Goal: Task Accomplishment & Management: Use online tool/utility

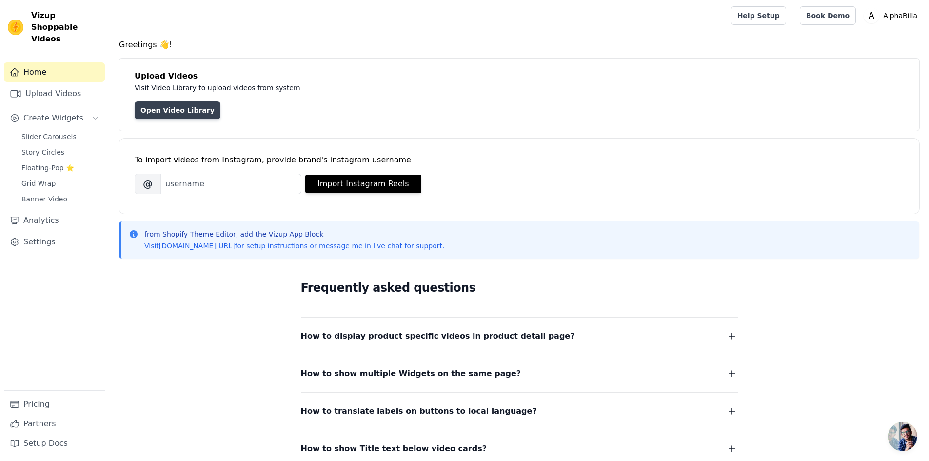
click at [167, 104] on link "Open Video Library" at bounding box center [178, 110] width 86 height 18
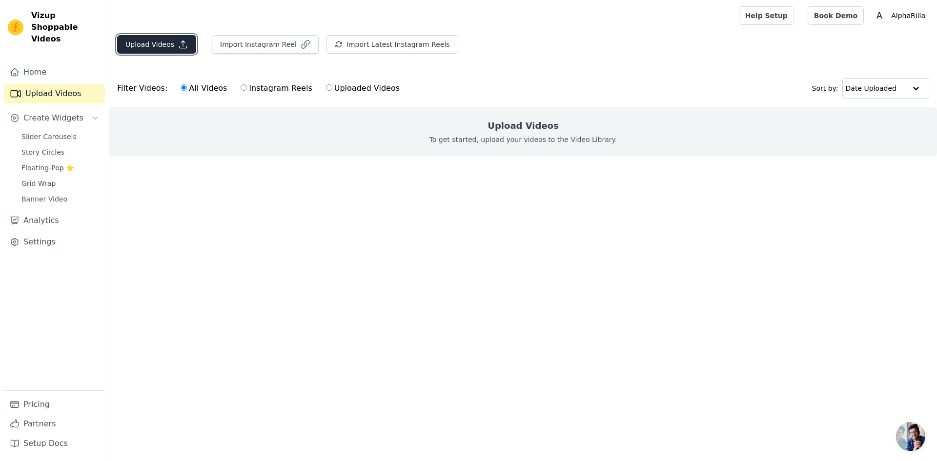
click at [143, 49] on button "Upload Videos" at bounding box center [156, 44] width 79 height 19
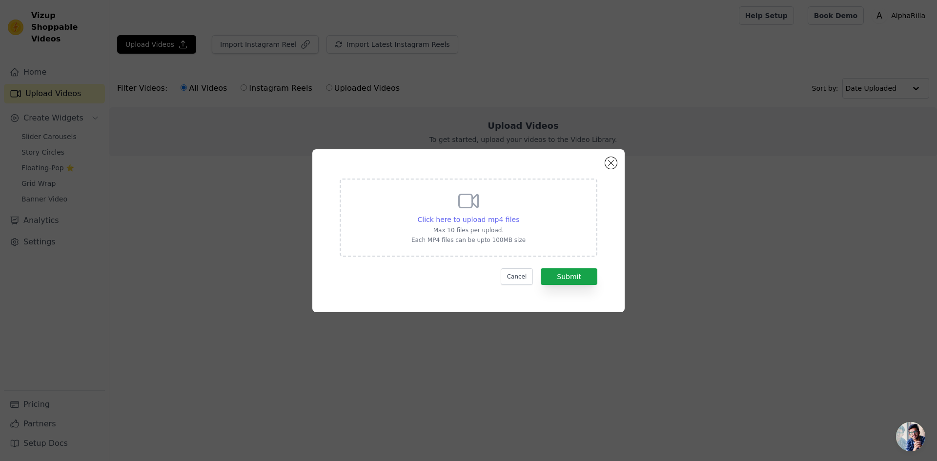
click at [479, 217] on span "Click here to upload mp4 files" at bounding box center [469, 220] width 102 height 8
click at [519, 215] on input "Click here to upload mp4 files Max 10 files per upload. Each MP4 files can be u…" at bounding box center [519, 214] width 0 height 0
type input "C:\fakepath\0_Medicine_Bottle_1080x1920.mp4"
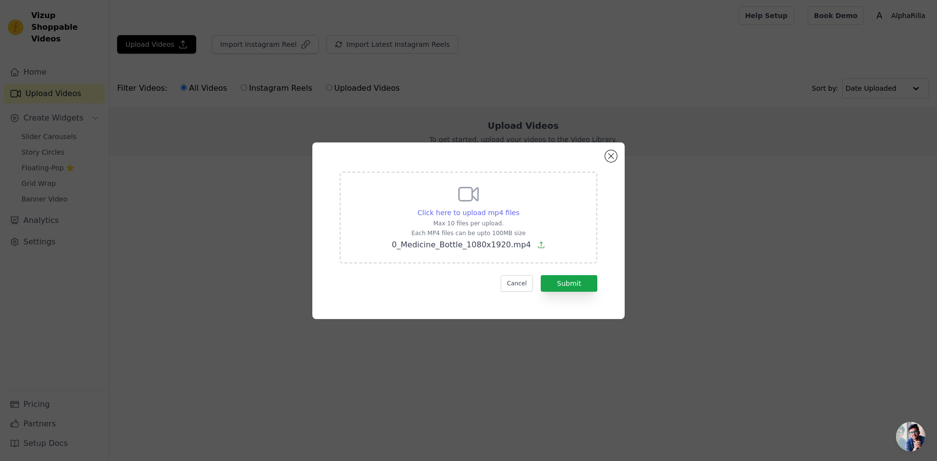
click at [450, 210] on span "Click here to upload mp4 files" at bounding box center [469, 213] width 102 height 8
click at [519, 208] on input "Click here to upload mp4 files Max 10 files per upload. Each MP4 files can be u…" at bounding box center [519, 207] width 0 height 0
click at [463, 216] on span "Click here to upload mp4 files" at bounding box center [469, 213] width 102 height 8
click at [519, 208] on input "Click here to upload mp4 files Max 10 files per upload. Each MP4 files can be u…" at bounding box center [519, 207] width 0 height 0
click at [575, 280] on button "Submit" at bounding box center [568, 283] width 57 height 17
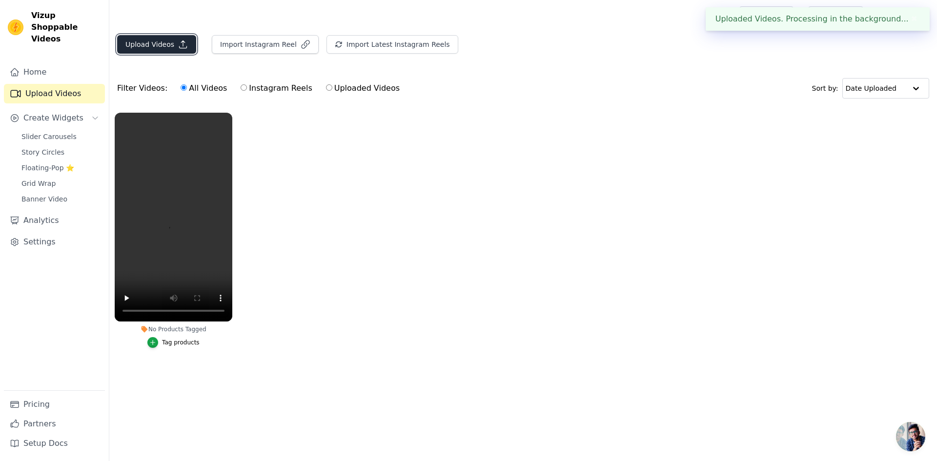
click at [154, 41] on button "Upload Videos" at bounding box center [156, 44] width 79 height 19
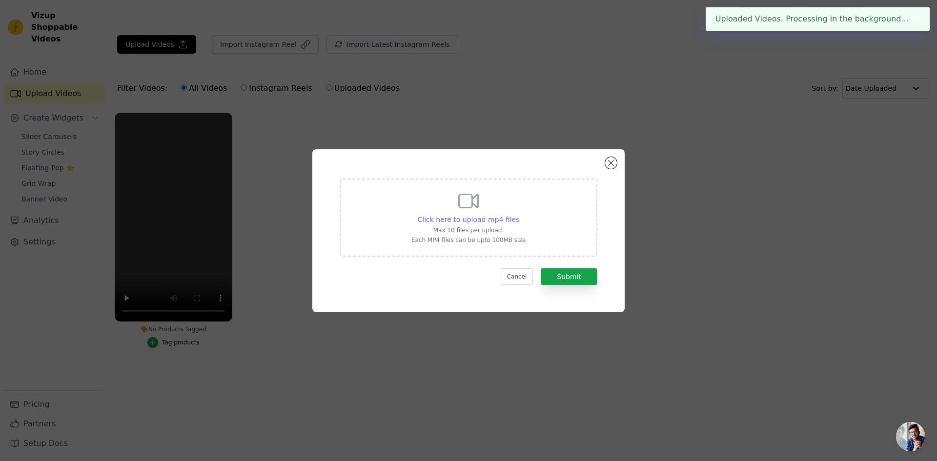
click at [455, 219] on span "Click here to upload mp4 files" at bounding box center [469, 220] width 102 height 8
click at [519, 215] on input "Click here to upload mp4 files Max 10 files per upload. Each MP4 files can be u…" at bounding box center [519, 214] width 0 height 0
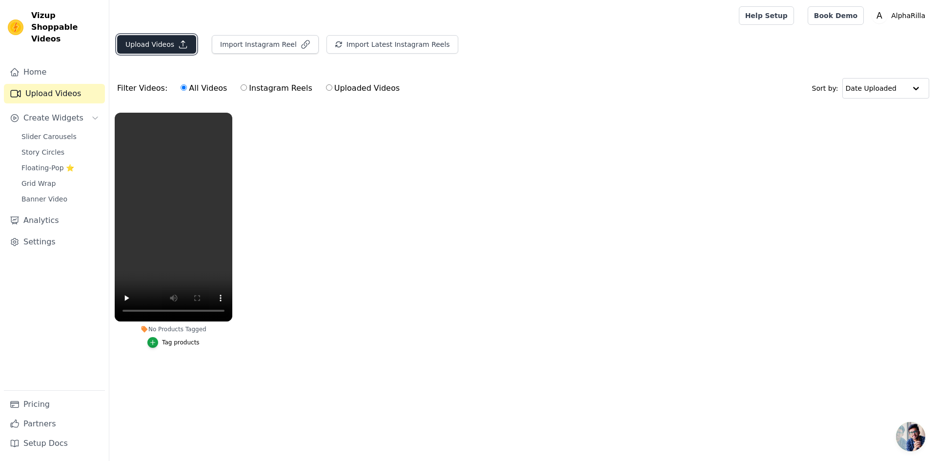
click at [160, 50] on button "Upload Videos" at bounding box center [156, 44] width 79 height 19
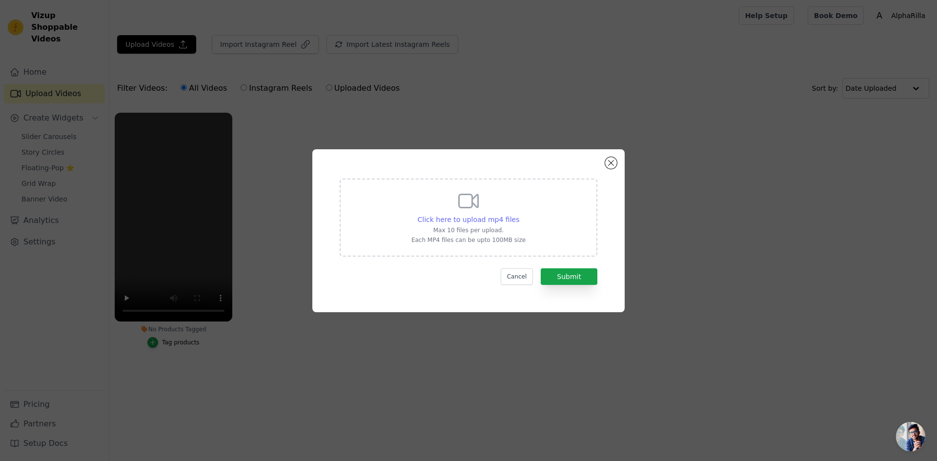
click at [483, 218] on span "Click here to upload mp4 files" at bounding box center [469, 220] width 102 height 8
click at [519, 215] on input "Click here to upload mp4 files Max 10 files per upload. Each MP4 files can be u…" at bounding box center [519, 214] width 0 height 0
type input "C:\fakepath\0_Medicine_Bottle_1080x1920.mp4"
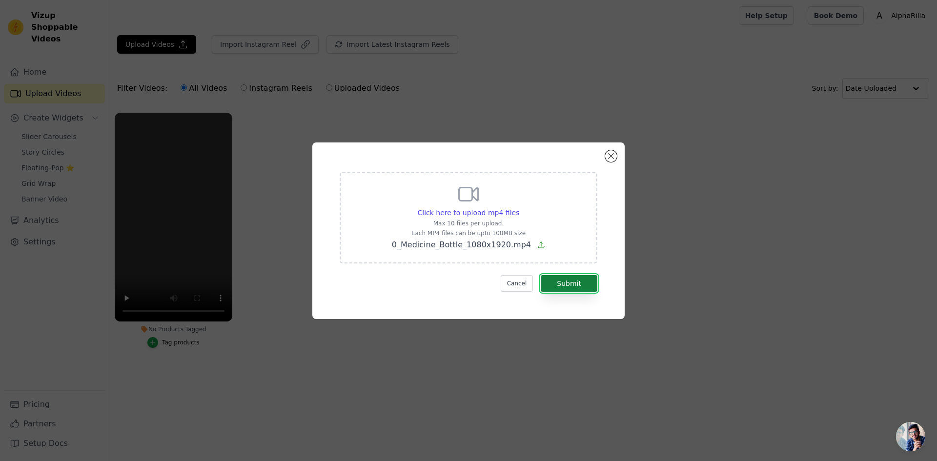
click at [563, 286] on button "Submit" at bounding box center [568, 283] width 57 height 17
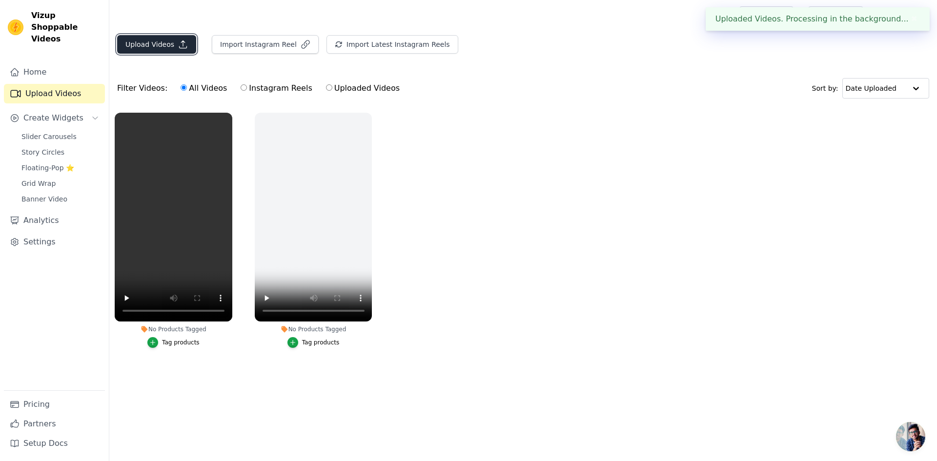
click at [137, 43] on button "Upload Videos" at bounding box center [156, 44] width 79 height 19
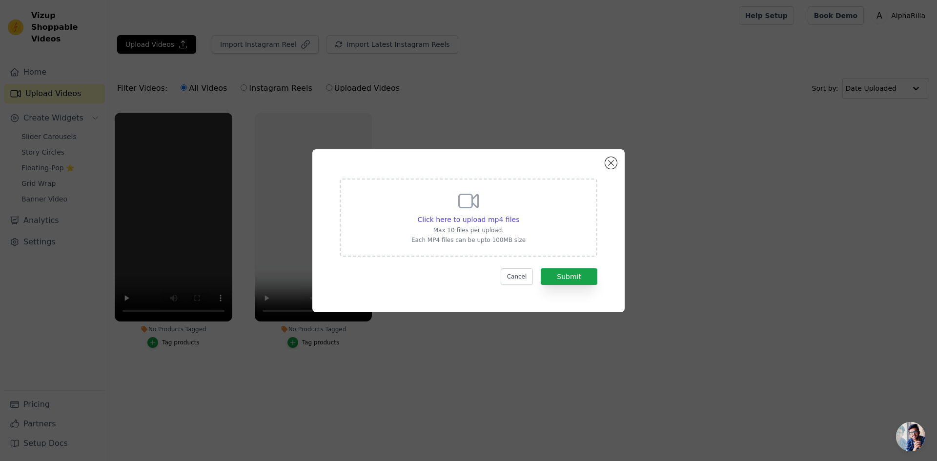
click at [458, 213] on div "Click here to upload mp4 files Max 10 files per upload. Each MP4 files can be u…" at bounding box center [468, 216] width 114 height 55
click at [519, 214] on input "Click here to upload mp4 files Max 10 files per upload. Each MP4 files can be u…" at bounding box center [519, 214] width 0 height 0
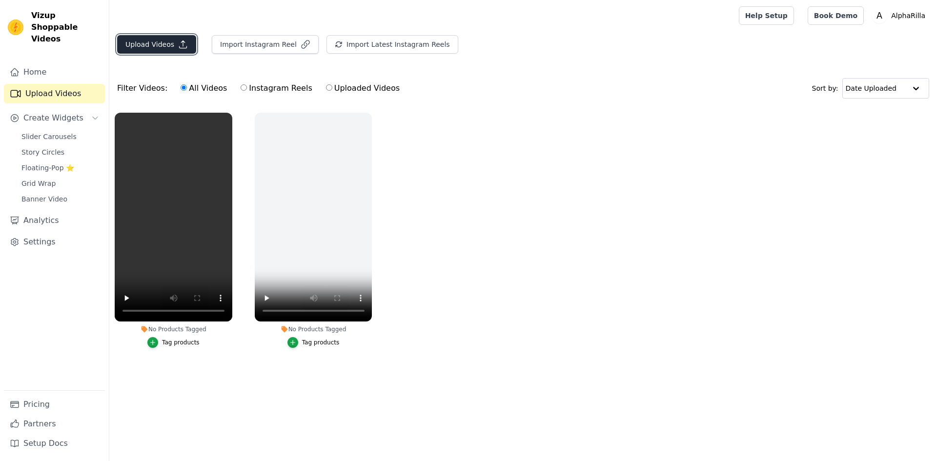
click at [152, 43] on button "Upload Videos" at bounding box center [156, 44] width 79 height 19
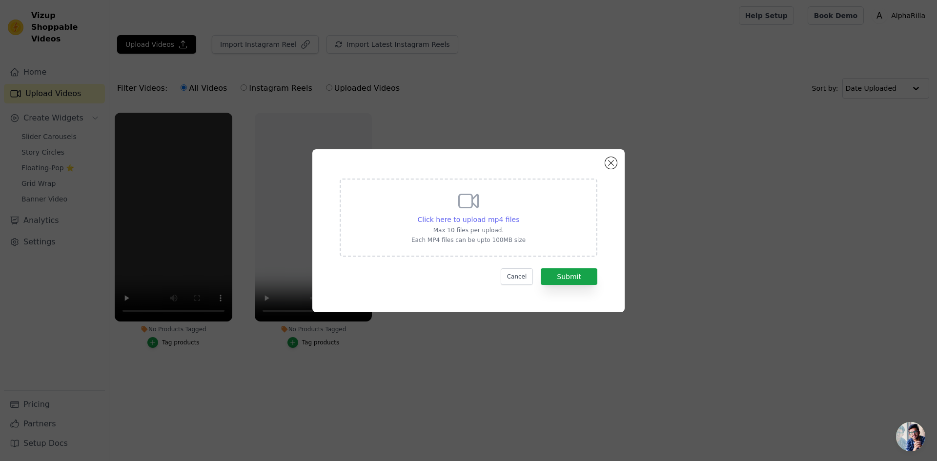
click at [467, 219] on span "Click here to upload mp4 files" at bounding box center [469, 220] width 102 height 8
click at [519, 215] on input "Click here to upload mp4 files Max 10 files per upload. Each MP4 files can be u…" at bounding box center [519, 214] width 0 height 0
type input "C:\fakepath\0_Medicine_Bottle_1080x1920.mp4"
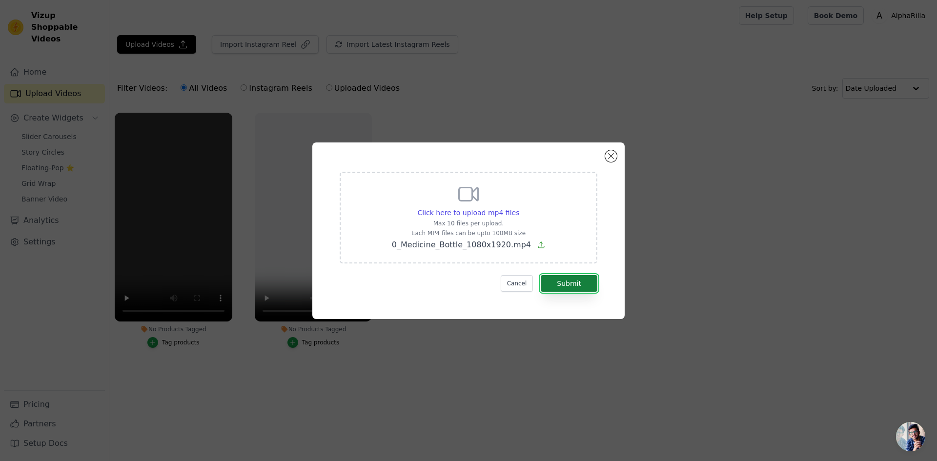
click at [562, 283] on button "Submit" at bounding box center [568, 283] width 57 height 17
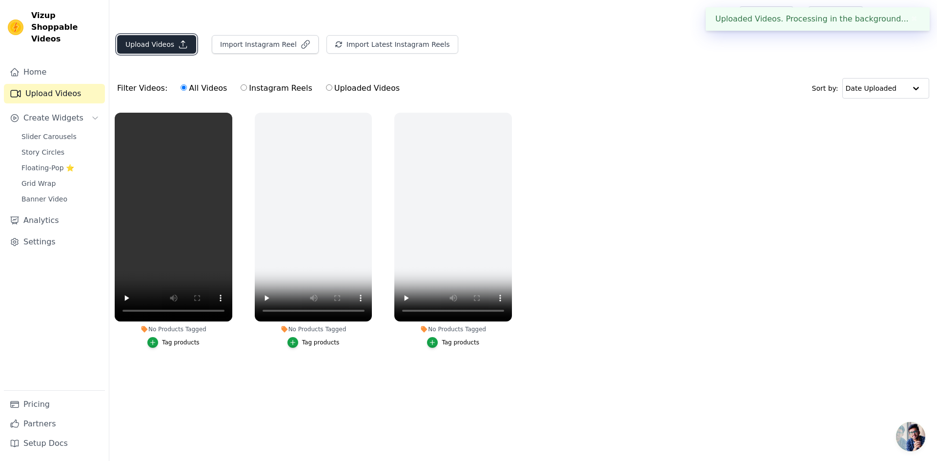
click at [139, 51] on button "Upload Videos" at bounding box center [156, 44] width 79 height 19
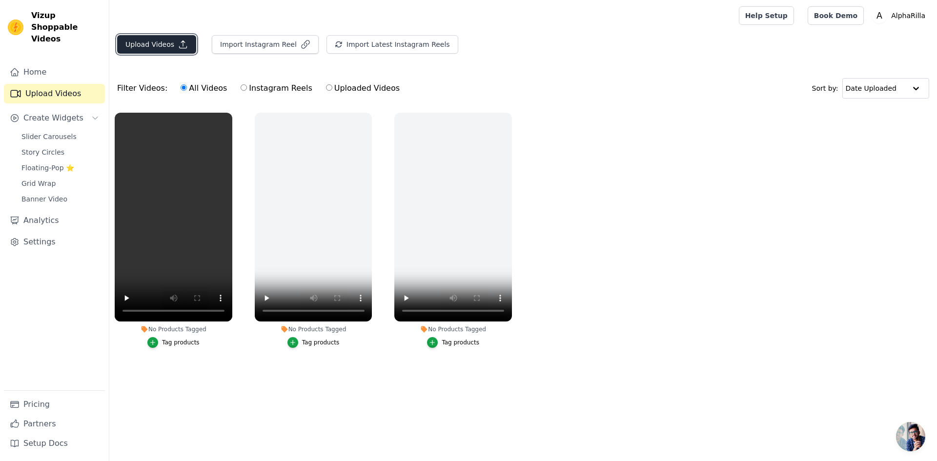
click at [164, 43] on button "Upload Videos" at bounding box center [156, 44] width 79 height 19
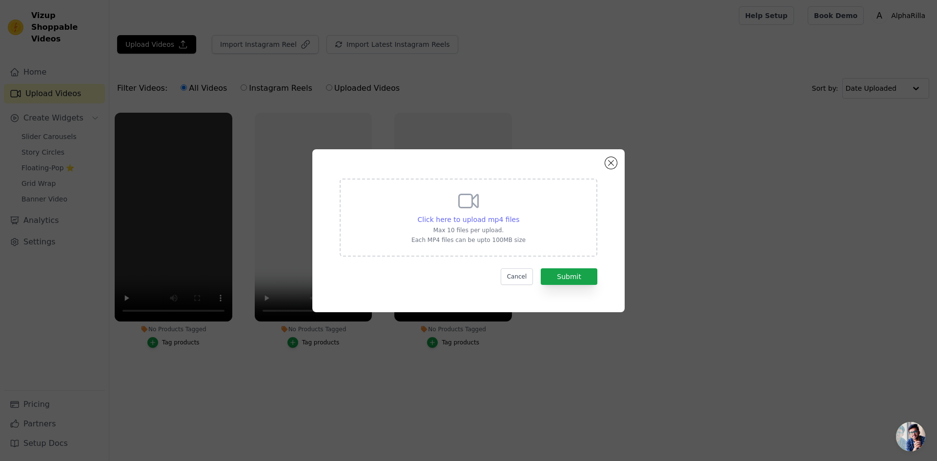
click at [463, 220] on span "Click here to upload mp4 files" at bounding box center [469, 220] width 102 height 8
click at [519, 215] on input "Click here to upload mp4 files Max 10 files per upload. Each MP4 files can be u…" at bounding box center [519, 214] width 0 height 0
type input "C:\fakepath\0_Medicine_Bottle_1080x1920.mp4"
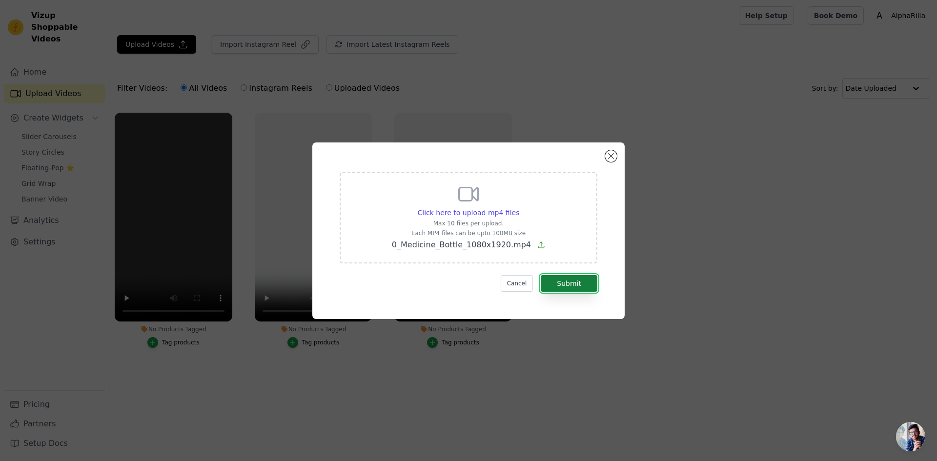
click at [559, 285] on button "Submit" at bounding box center [568, 283] width 57 height 17
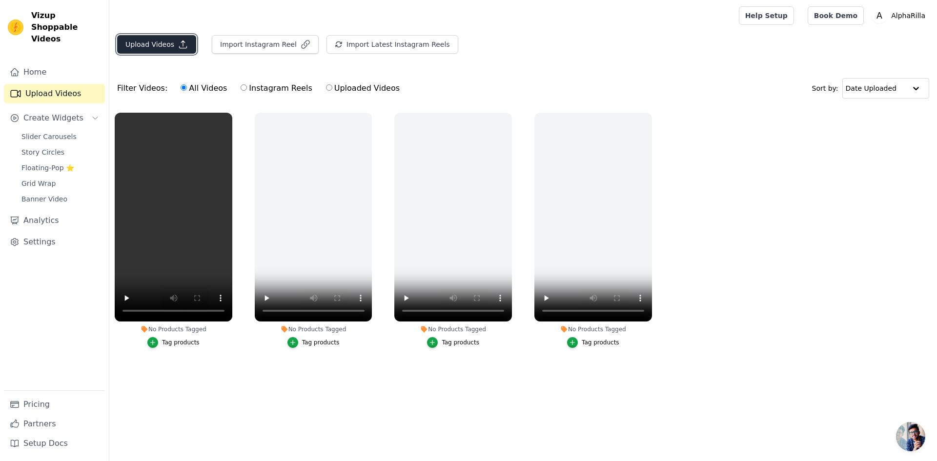
click at [141, 47] on button "Upload Videos" at bounding box center [156, 44] width 79 height 19
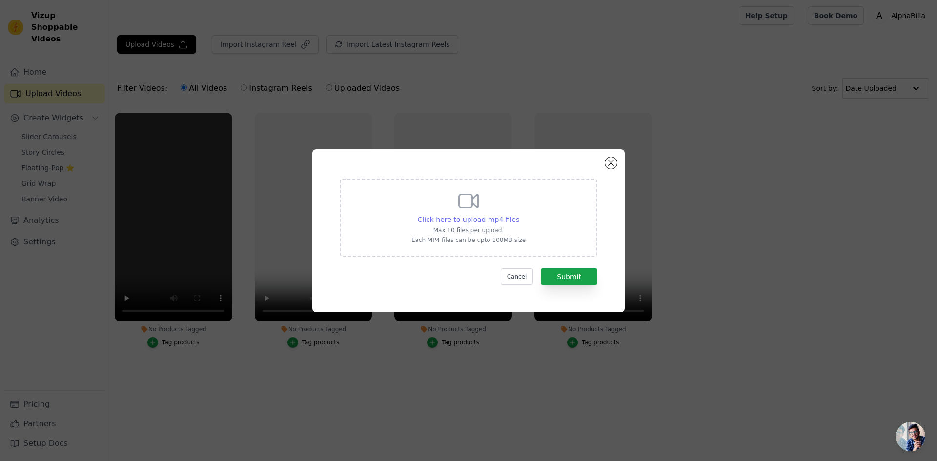
click at [490, 220] on span "Click here to upload mp4 files" at bounding box center [469, 220] width 102 height 8
click at [519, 215] on input "Click here to upload mp4 files Max 10 files per upload. Each MP4 files can be u…" at bounding box center [519, 214] width 0 height 0
type input "C:\fakepath\0_Medicine_Bottle_1080x1920.mp4"
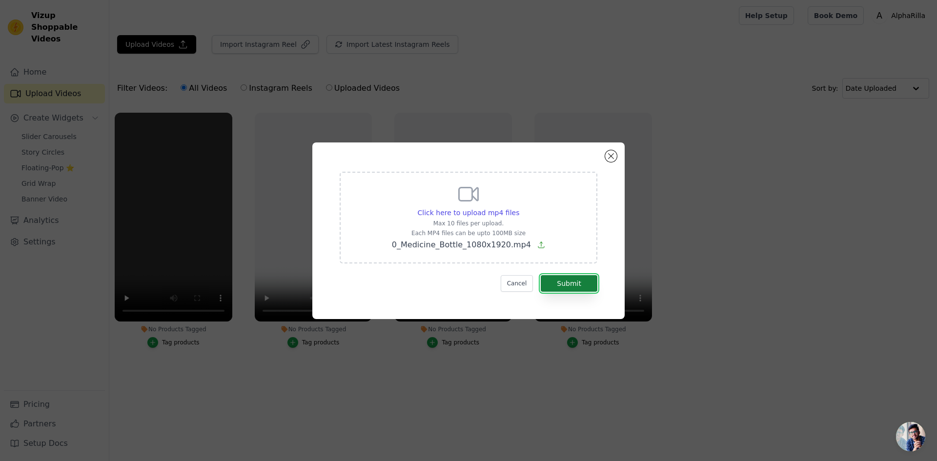
click at [562, 288] on button "Submit" at bounding box center [568, 283] width 57 height 17
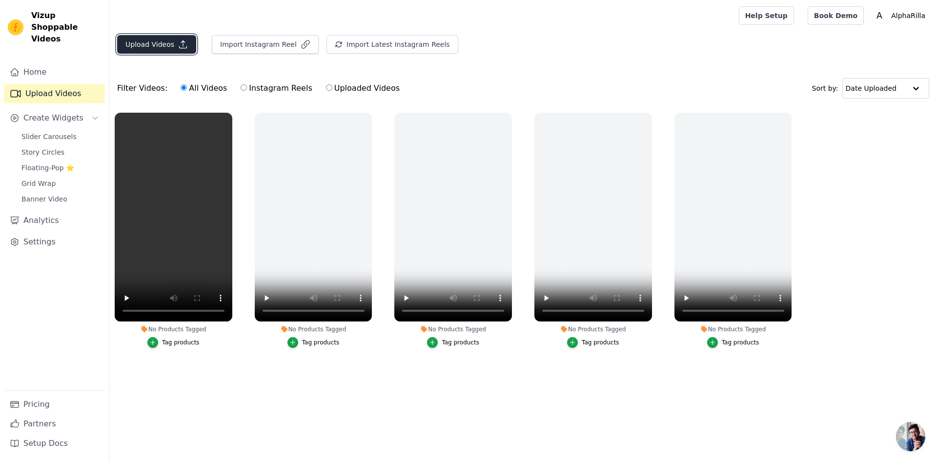
click at [174, 45] on button "Upload Videos" at bounding box center [156, 44] width 79 height 19
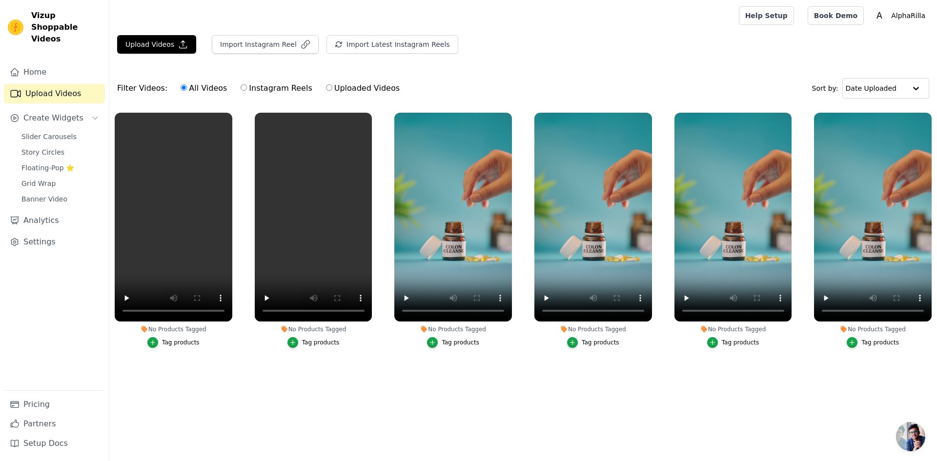
click at [539, 53] on div "Upload Videos Import Instagram Reel Import Latest Instagram Reels Import Latest…" at bounding box center [522, 48] width 827 height 26
click at [545, 57] on div "Upload Videos Import Instagram Reel Import Latest Instagram Reels Import Latest…" at bounding box center [522, 48] width 827 height 26
click at [490, 74] on div "Filter Videos: All Videos Instagram Reels Uploaded Videos Sort by: Date Uploaded" at bounding box center [522, 88] width 827 height 38
click at [464, 90] on div "Filter Videos: All Videos Instagram Reels Uploaded Videos Sort by: Date Uploaded" at bounding box center [522, 88] width 827 height 38
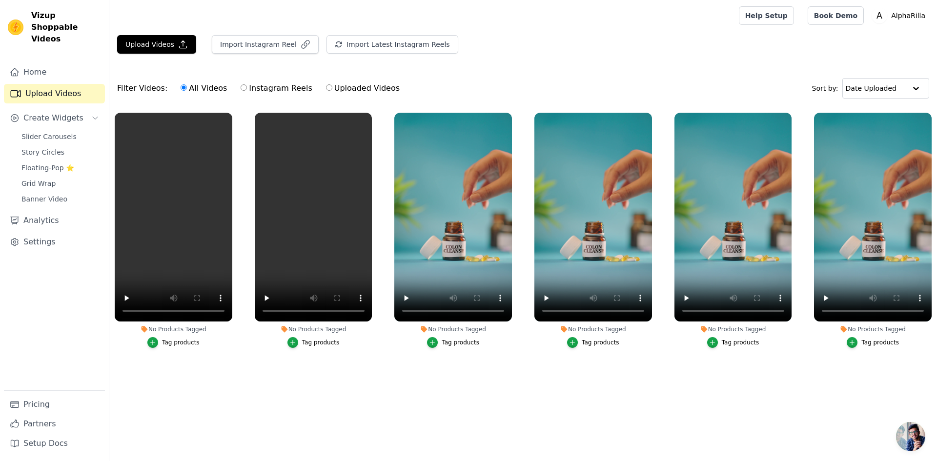
click at [604, 72] on div "Filter Videos: All Videos Instagram Reels Uploaded Videos Sort by: Date Uploaded" at bounding box center [522, 88] width 827 height 38
click at [46, 132] on span "Slider Carousels" at bounding box center [48, 137] width 55 height 10
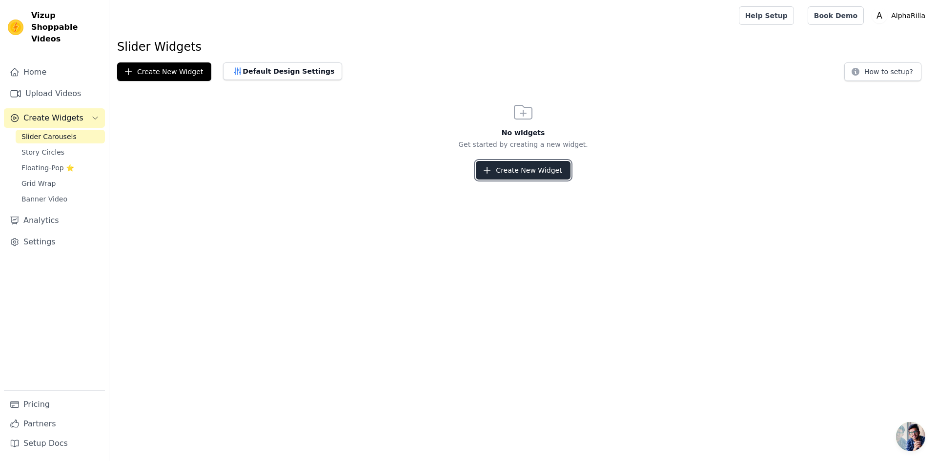
click at [519, 167] on button "Create New Widget" at bounding box center [523, 170] width 94 height 19
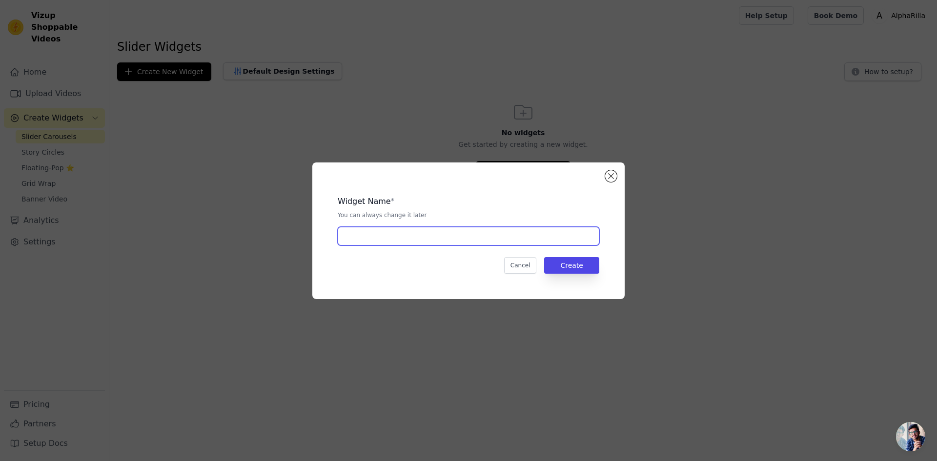
click at [361, 240] on input "text" at bounding box center [468, 236] width 261 height 19
click at [371, 239] on input "text" at bounding box center [468, 236] width 261 height 19
paste input "@AlphaRilla"
type input "@AlphaRilla"
click at [586, 264] on button "Create" at bounding box center [571, 265] width 55 height 17
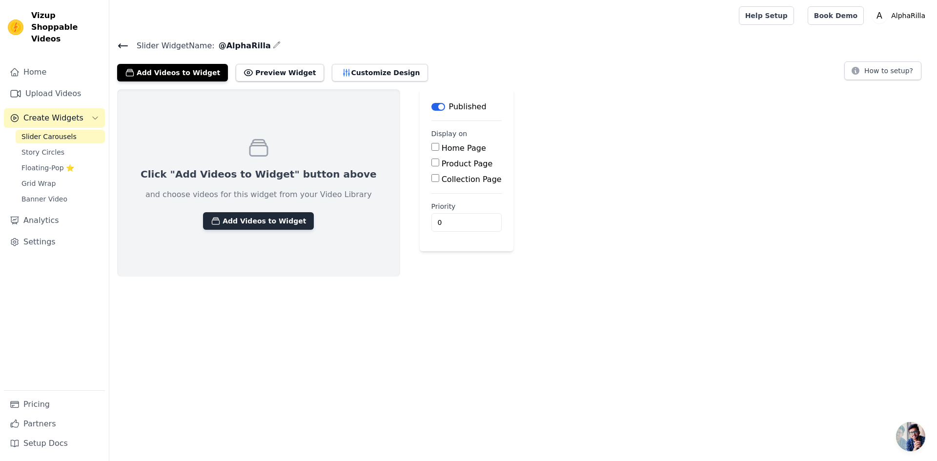
click at [234, 219] on button "Add Videos to Widget" at bounding box center [258, 221] width 111 height 18
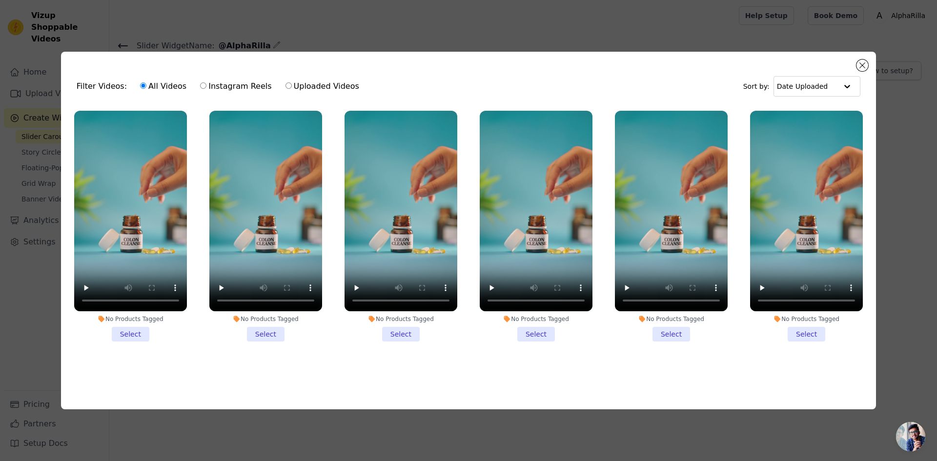
drag, startPoint x: 129, startPoint y: 330, endPoint x: 152, endPoint y: 335, distance: 23.3
click at [128, 331] on li "No Products Tagged Select" at bounding box center [130, 226] width 113 height 231
click at [0, 0] on input "No Products Tagged Select" at bounding box center [0, 0] width 0 height 0
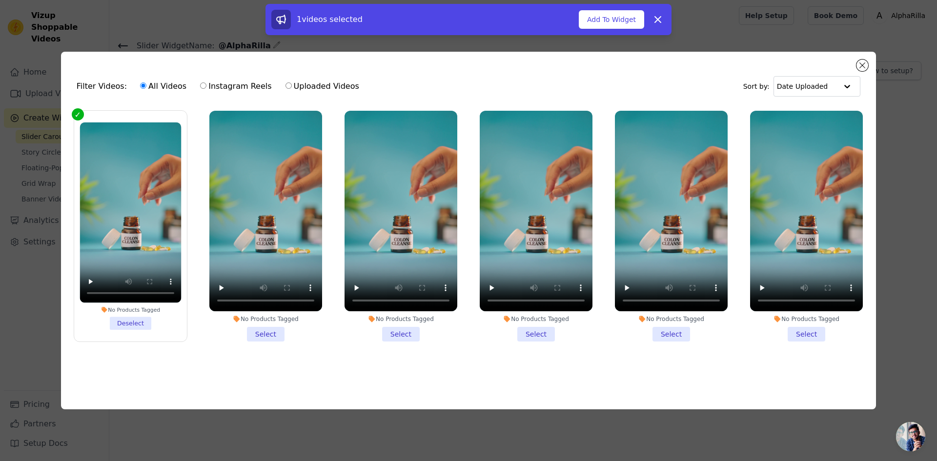
click at [264, 332] on li "No Products Tagged Select" at bounding box center [265, 226] width 113 height 231
click at [0, 0] on input "No Products Tagged Select" at bounding box center [0, 0] width 0 height 0
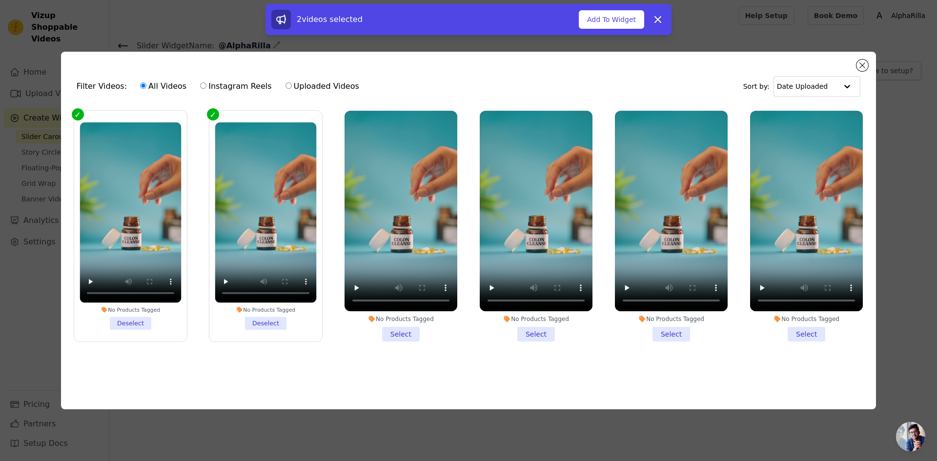
click at [396, 330] on li "No Products Tagged Select" at bounding box center [400, 226] width 113 height 231
click at [0, 0] on input "No Products Tagged Select" at bounding box center [0, 0] width 0 height 0
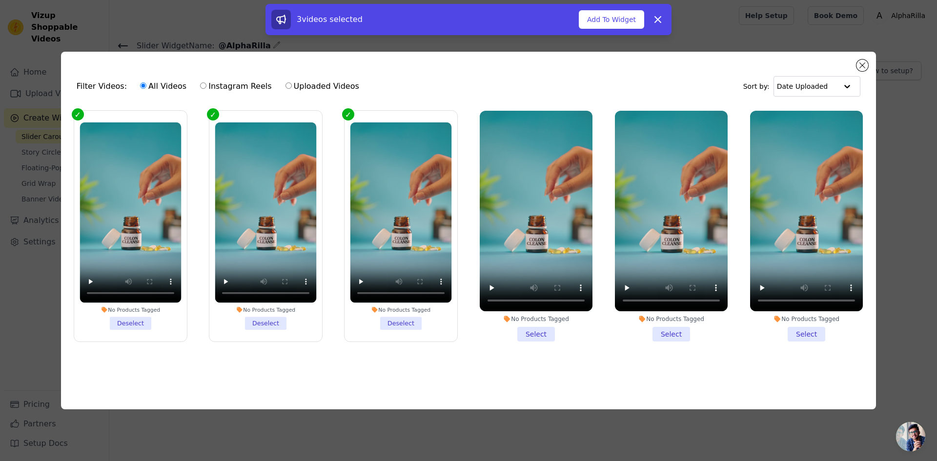
click at [538, 330] on li "No Products Tagged Select" at bounding box center [535, 226] width 113 height 231
click at [0, 0] on input "No Products Tagged Select" at bounding box center [0, 0] width 0 height 0
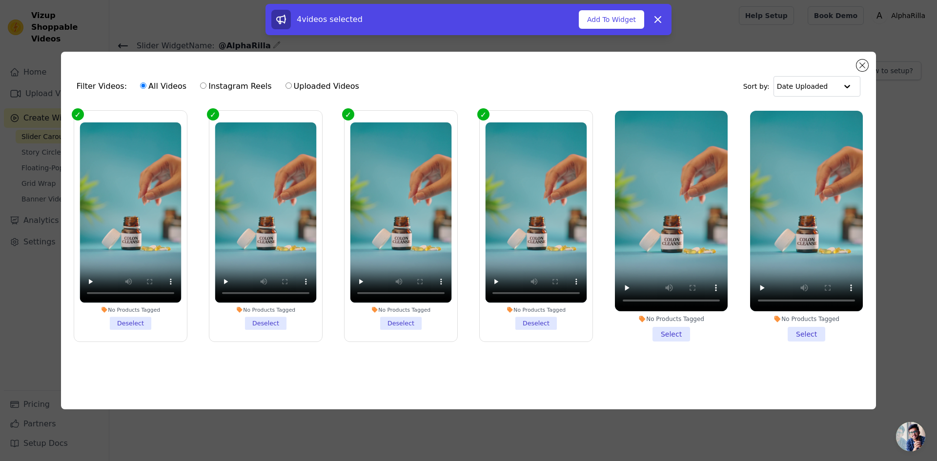
click at [664, 330] on li "No Products Tagged Select" at bounding box center [671, 226] width 113 height 231
click at [0, 0] on input "No Products Tagged Select" at bounding box center [0, 0] width 0 height 0
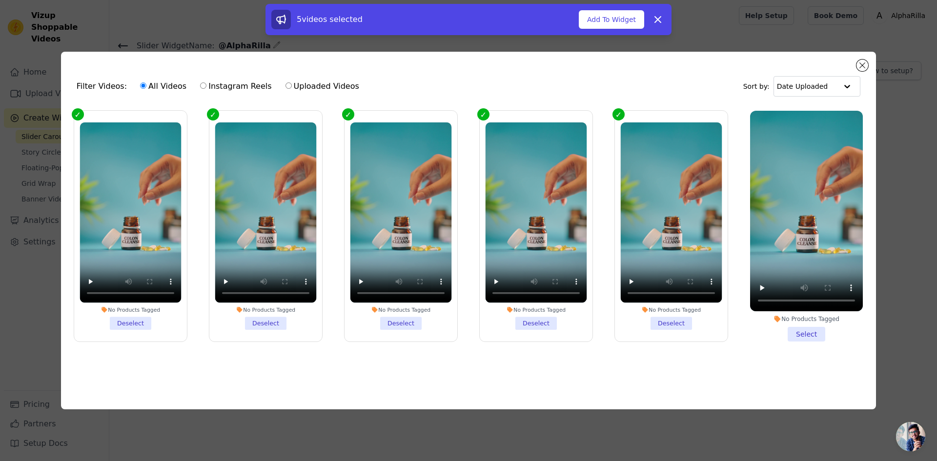
click at [800, 332] on li "No Products Tagged Select" at bounding box center [806, 226] width 113 height 231
click at [0, 0] on input "No Products Tagged Select" at bounding box center [0, 0] width 0 height 0
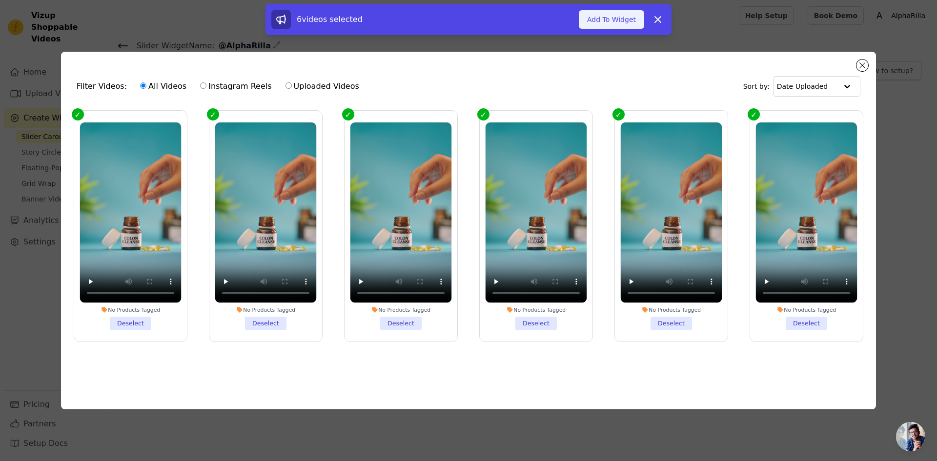
click at [610, 22] on button "Add To Widget" at bounding box center [611, 19] width 65 height 19
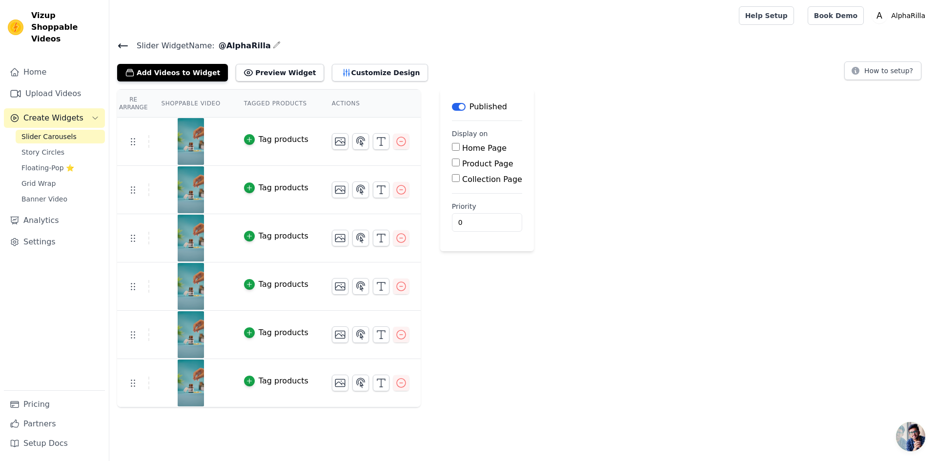
click at [456, 50] on h4 "Slider Widget Name: @AlphaRilla" at bounding box center [523, 45] width 812 height 13
click at [243, 73] on button "Preview Widget" at bounding box center [280, 73] width 88 height 18
click at [391, 28] on div at bounding box center [422, 15] width 610 height 31
click at [339, 74] on button "Customize Design" at bounding box center [380, 73] width 96 height 18
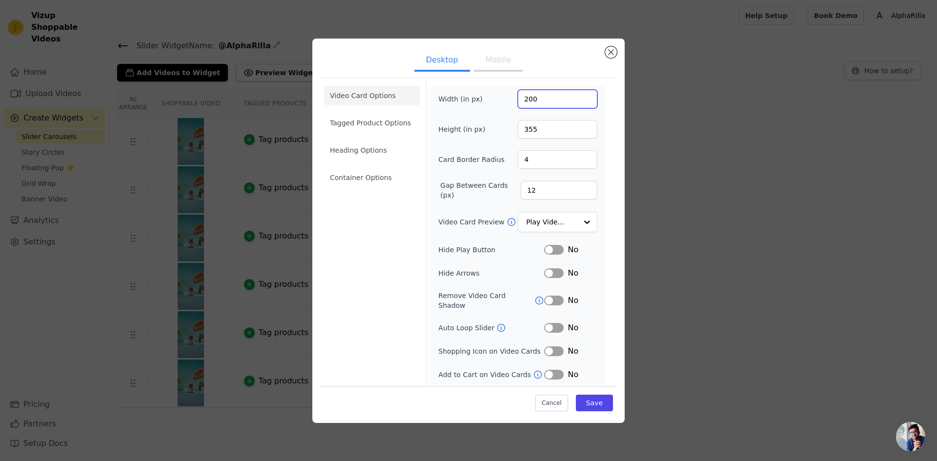
click at [528, 100] on input "200" at bounding box center [558, 99] width 80 height 19
click at [527, 100] on input "270" at bounding box center [558, 99] width 80 height 19
drag, startPoint x: 544, startPoint y: 99, endPoint x: 482, endPoint y: 101, distance: 62.0
click at [482, 101] on div "Width (in px) 270" at bounding box center [517, 99] width 159 height 19
type input "350"
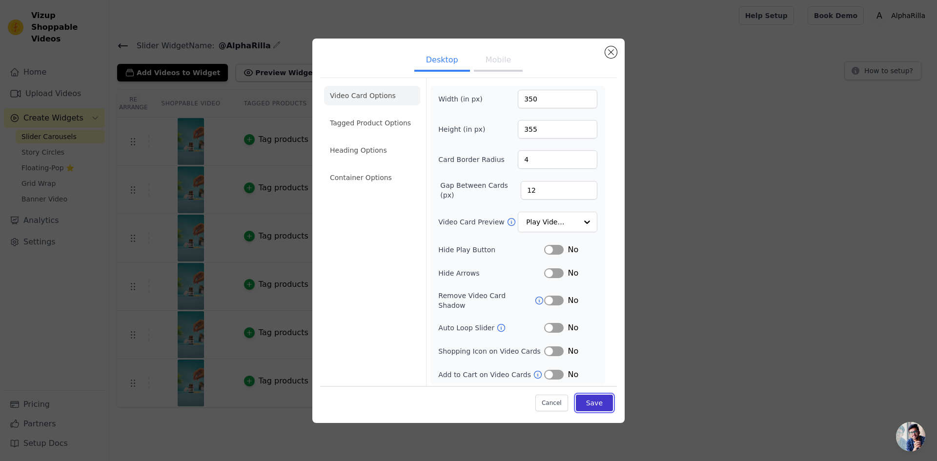
click at [604, 397] on button "Save" at bounding box center [594, 403] width 37 height 17
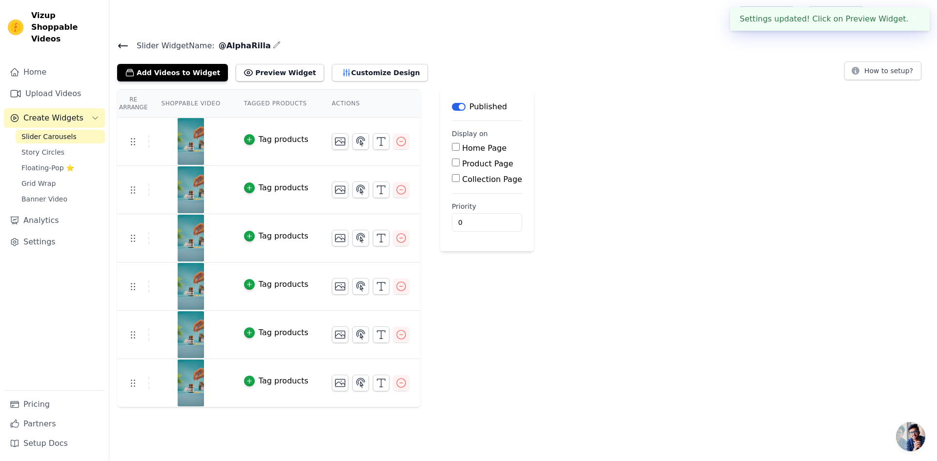
click at [608, 95] on div "Re Arrange Shoppable Video Tagged Products Actions Tag products Tag products Ta…" at bounding box center [522, 248] width 827 height 318
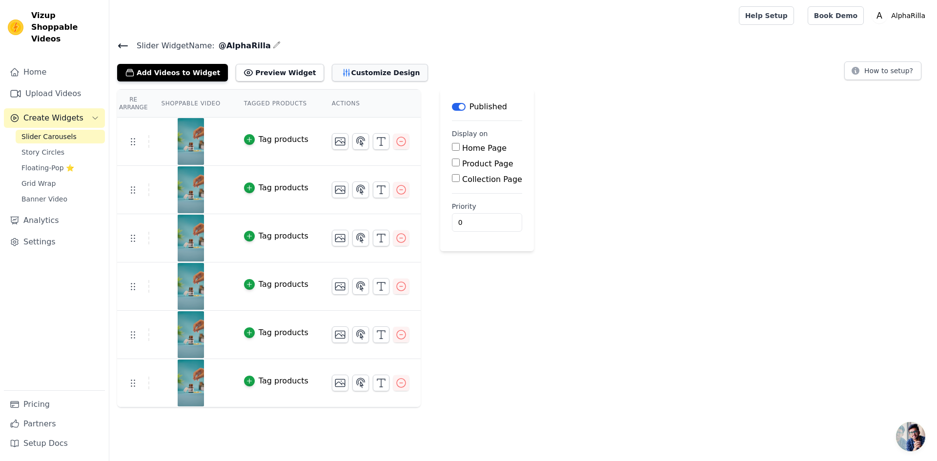
click at [350, 72] on button "Customize Design" at bounding box center [380, 73] width 96 height 18
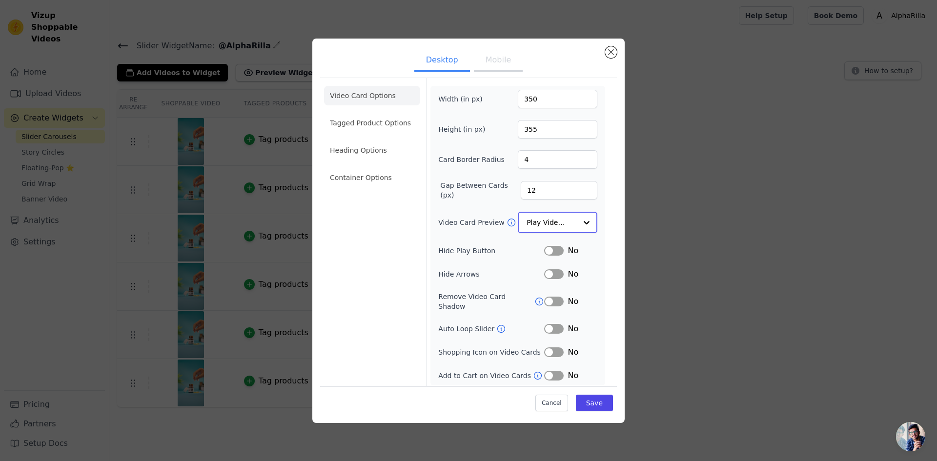
click at [574, 223] on input "Video Card Preview" at bounding box center [551, 223] width 50 height 20
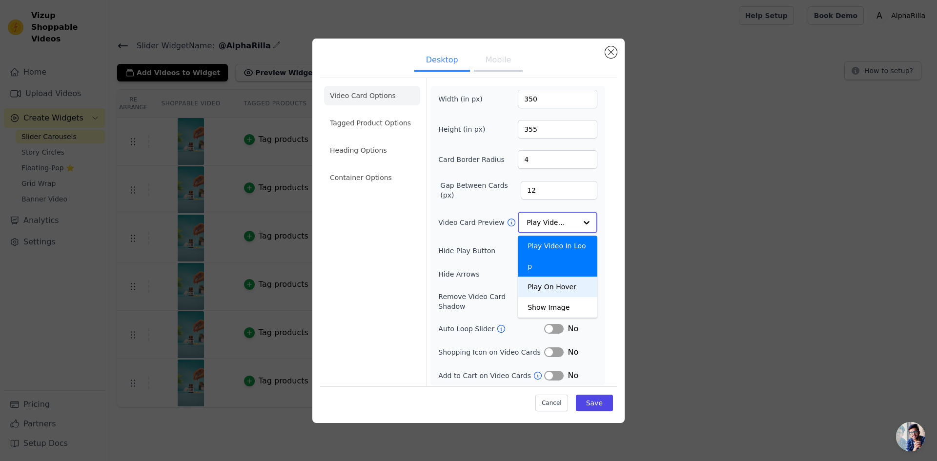
click at [563, 277] on div "Play On Hover" at bounding box center [558, 287] width 80 height 20
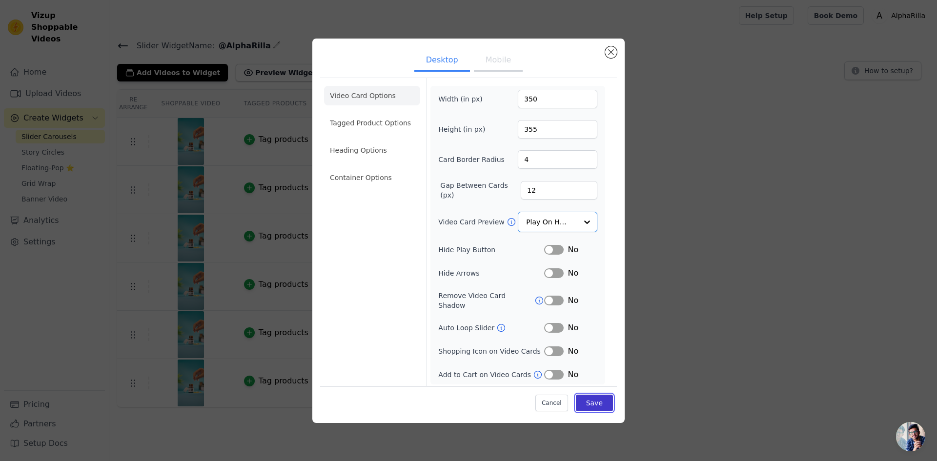
click at [598, 401] on button "Save" at bounding box center [594, 403] width 37 height 17
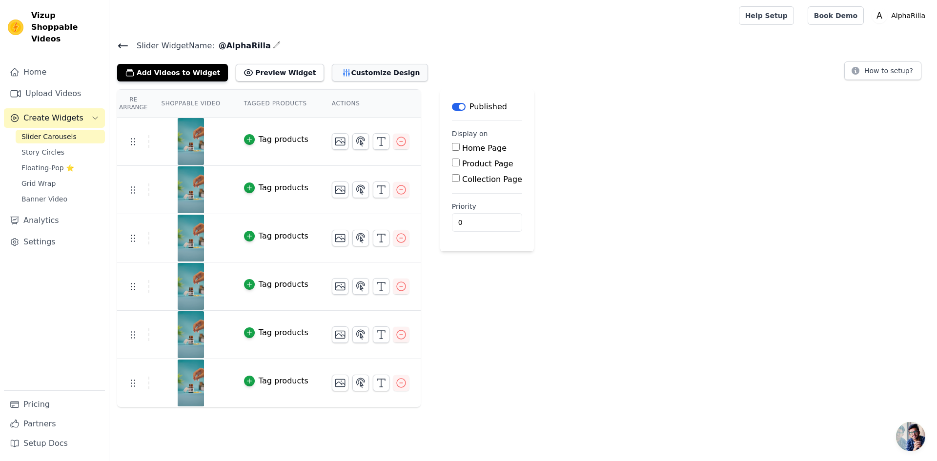
click at [339, 73] on button "Customize Design" at bounding box center [380, 73] width 96 height 18
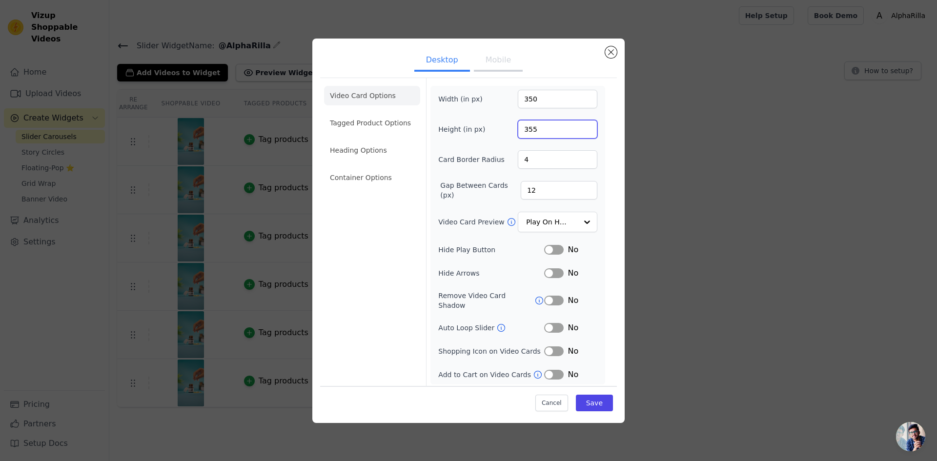
click at [528, 132] on input "355" at bounding box center [558, 129] width 80 height 19
type input "555"
click at [604, 396] on button "Save" at bounding box center [594, 403] width 37 height 17
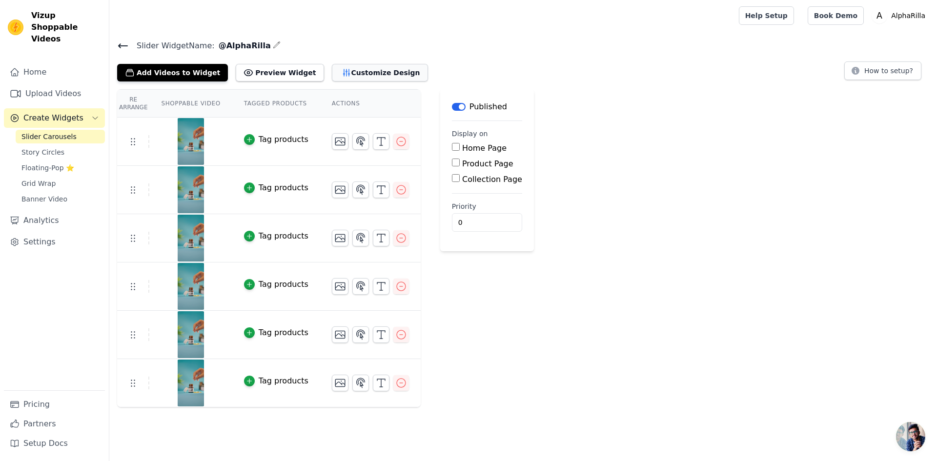
click at [332, 73] on button "Customize Design" at bounding box center [380, 73] width 96 height 18
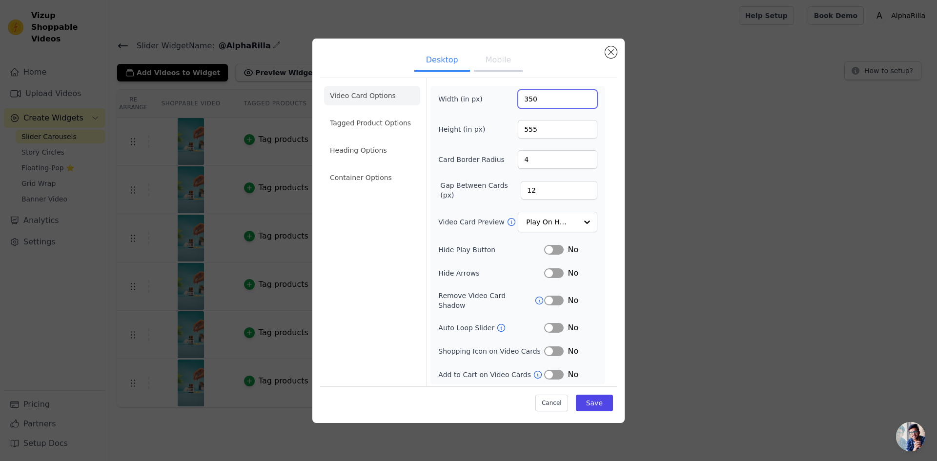
click at [478, 99] on div "Width (in px) 350" at bounding box center [517, 99] width 159 height 19
type input "300"
click at [530, 83] on form "Width (in px) 300 Height (in px) 555 Card Border Radius 4 Gap Between Cards (px…" at bounding box center [517, 233] width 183 height 310
drag, startPoint x: 520, startPoint y: 131, endPoint x: 514, endPoint y: 131, distance: 6.4
click at [514, 131] on div "Height (in px) 555" at bounding box center [517, 129] width 159 height 19
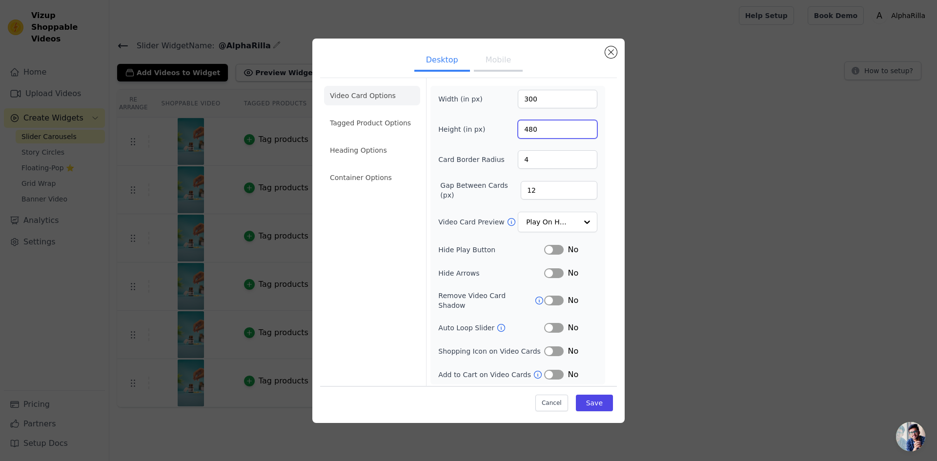
type input "480"
click at [495, 151] on div "Width (in px) 300 Height (in px) 480 Card Border Radius 4 Gap Between Cards (px…" at bounding box center [517, 235] width 159 height 291
click at [601, 403] on button "Save" at bounding box center [594, 403] width 37 height 17
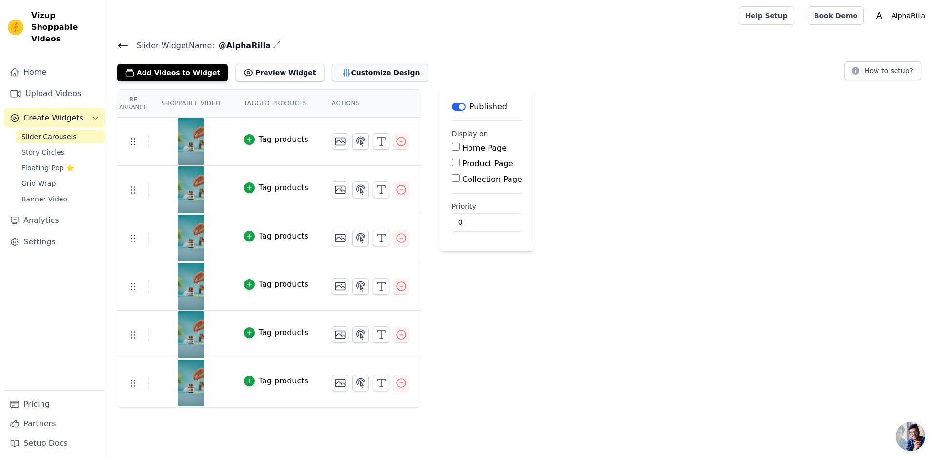
click at [363, 76] on button "Customize Design" at bounding box center [380, 73] width 96 height 18
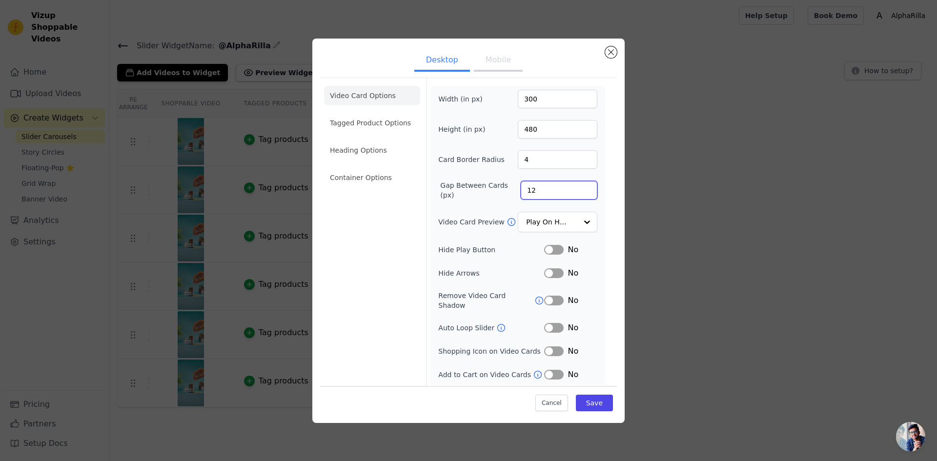
click at [527, 191] on input "12" at bounding box center [558, 190] width 77 height 19
click at [586, 197] on input "11" at bounding box center [558, 190] width 77 height 19
click at [586, 197] on input "10" at bounding box center [558, 190] width 77 height 19
click at [586, 197] on input "9" at bounding box center [558, 190] width 77 height 19
click at [586, 197] on input "8" at bounding box center [558, 190] width 77 height 19
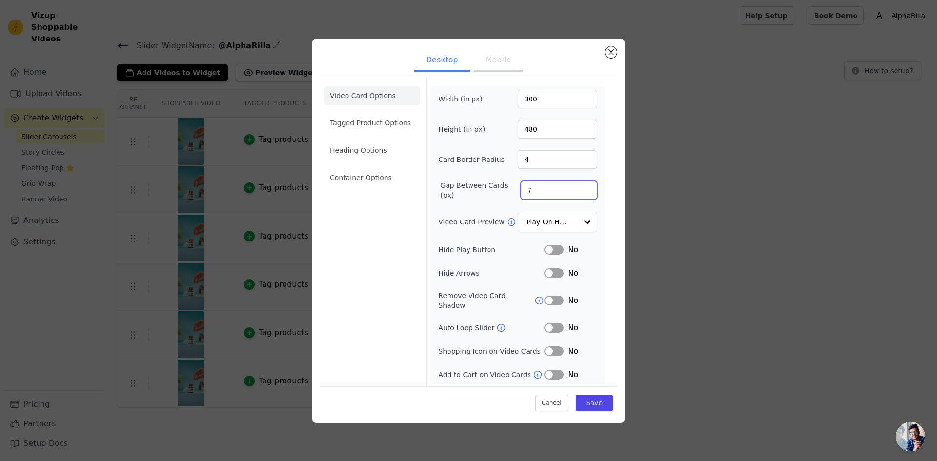
type input "7"
click at [586, 197] on input "7" at bounding box center [558, 190] width 77 height 19
click at [608, 404] on button "Save" at bounding box center [594, 403] width 37 height 17
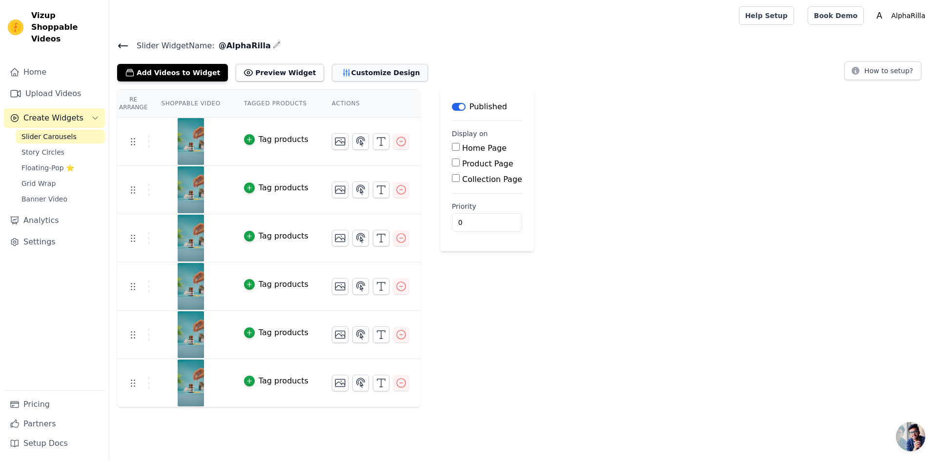
click at [339, 77] on button "Customize Design" at bounding box center [380, 73] width 96 height 18
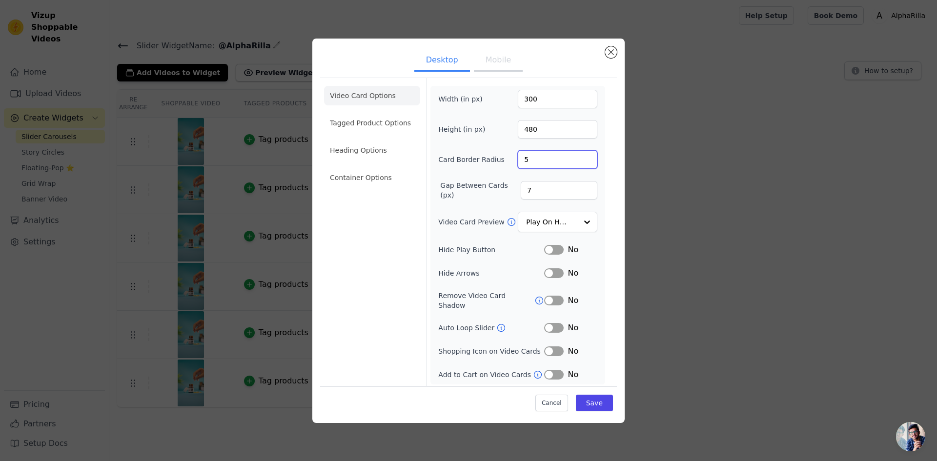
click at [586, 159] on input "5" at bounding box center [558, 159] width 80 height 19
click at [586, 159] on input "6" at bounding box center [558, 159] width 80 height 19
click at [586, 159] on input "7" at bounding box center [558, 159] width 80 height 19
click at [586, 159] on input "8" at bounding box center [558, 159] width 80 height 19
click at [586, 159] on input "9" at bounding box center [558, 159] width 80 height 19
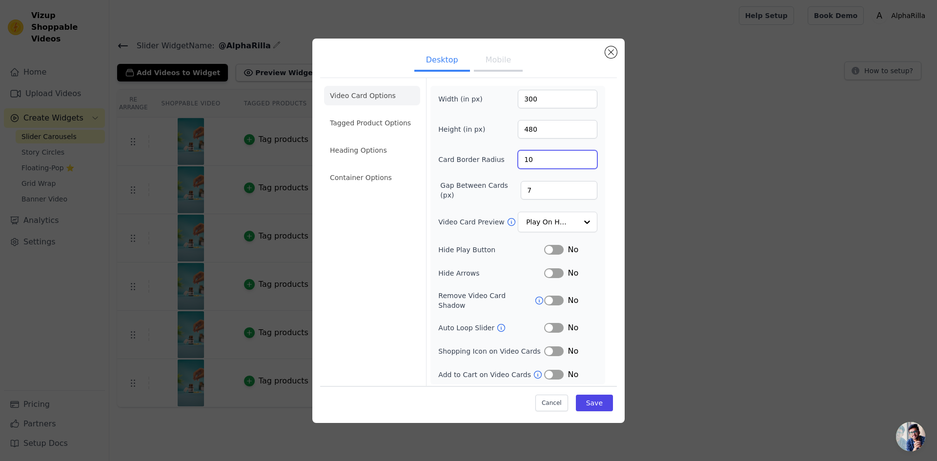
type input "10"
click at [586, 159] on input "10" at bounding box center [558, 159] width 80 height 19
drag, startPoint x: 595, startPoint y: 401, endPoint x: 596, endPoint y: 388, distance: 12.7
click at [595, 399] on button "Save" at bounding box center [594, 403] width 37 height 17
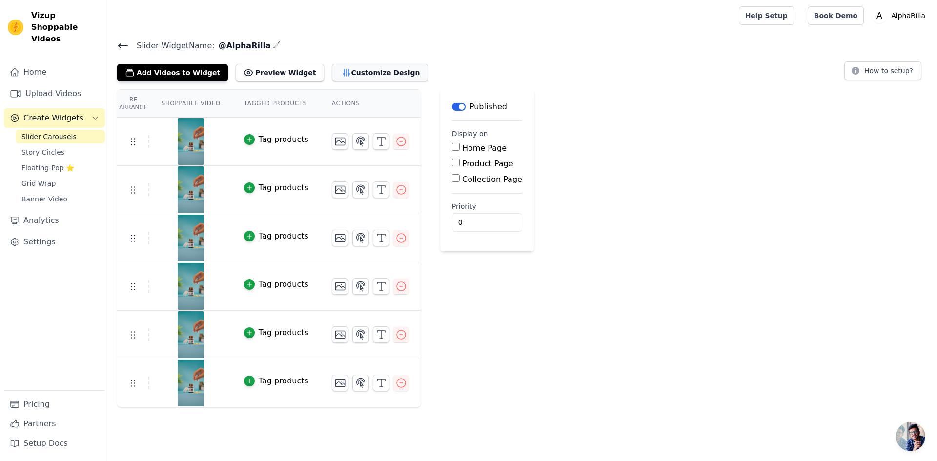
click at [332, 66] on button "Customize Design" at bounding box center [380, 73] width 96 height 18
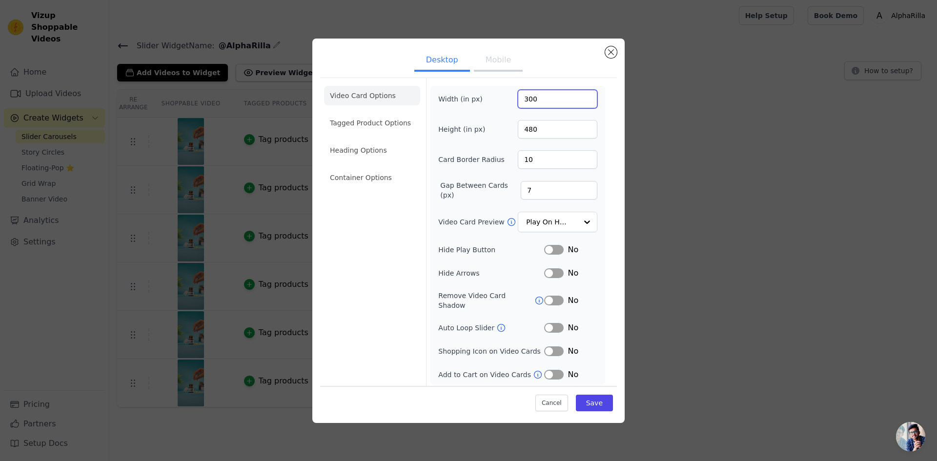
drag, startPoint x: 522, startPoint y: 99, endPoint x: 508, endPoint y: 99, distance: 14.1
click at [508, 99] on div "Width (in px) 300" at bounding box center [517, 99] width 159 height 19
type input "280"
click at [598, 395] on button "Save" at bounding box center [594, 403] width 37 height 17
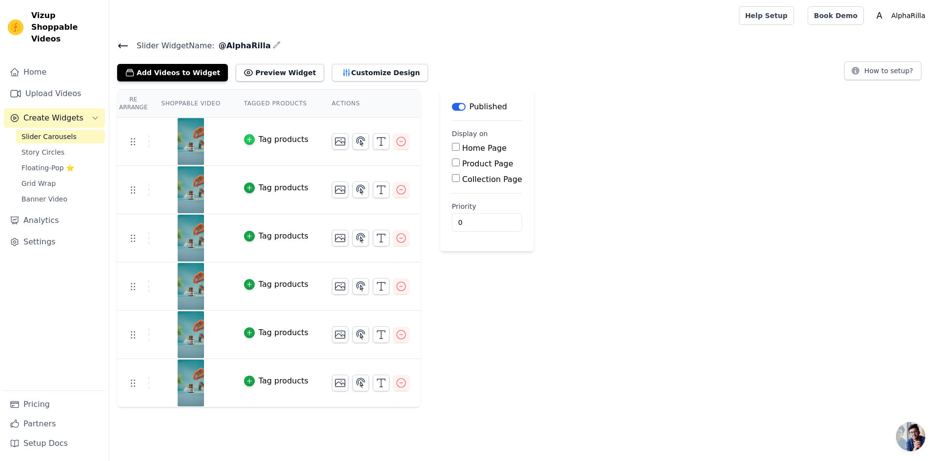
click at [247, 140] on div "button" at bounding box center [249, 139] width 11 height 11
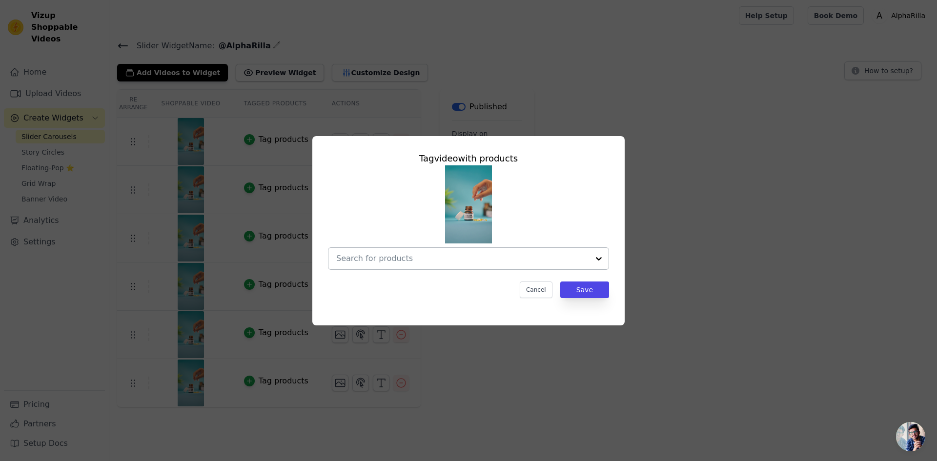
click at [593, 260] on div at bounding box center [599, 258] width 20 height 21
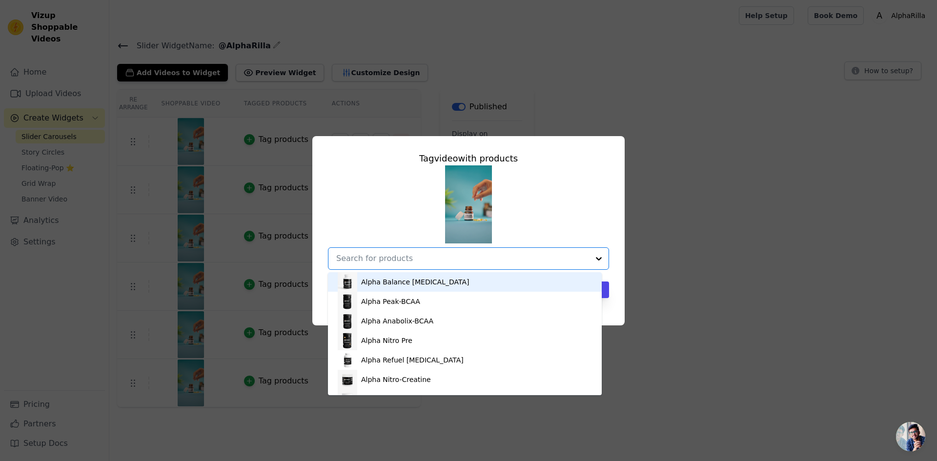
click at [402, 286] on div "Alpha Balance [MEDICAL_DATA]" at bounding box center [415, 282] width 108 height 10
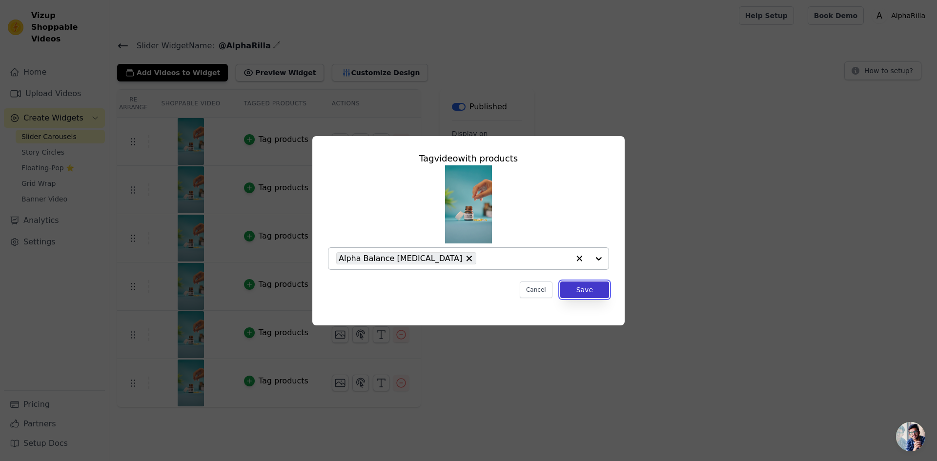
click at [575, 289] on button "Save" at bounding box center [584, 289] width 49 height 17
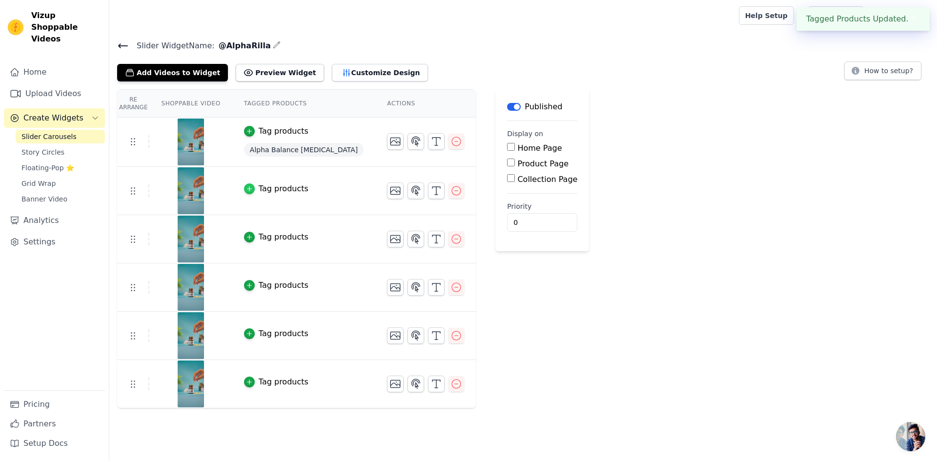
click at [246, 189] on icon "button" at bounding box center [249, 188] width 7 height 7
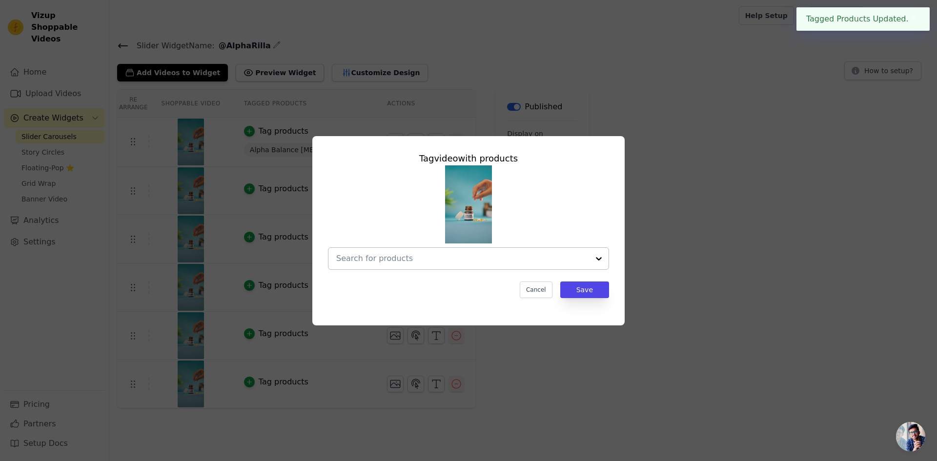
click at [475, 253] on input "text" at bounding box center [462, 259] width 253 height 12
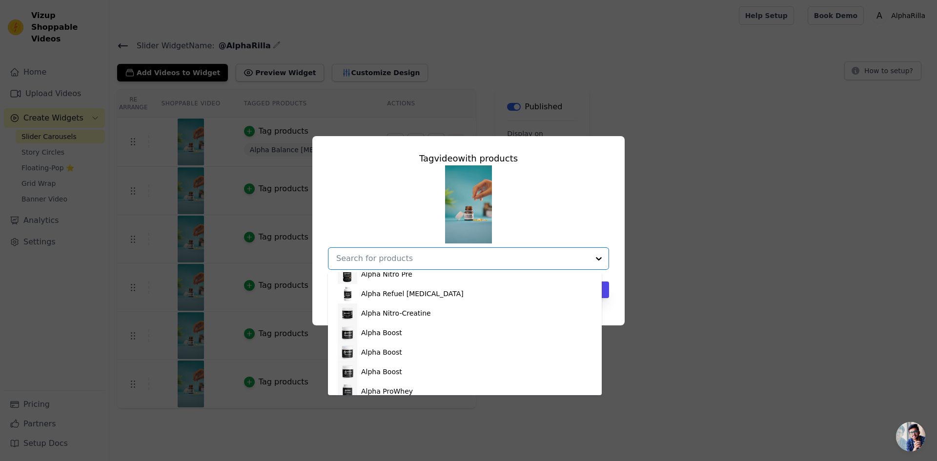
scroll to position [146, 0]
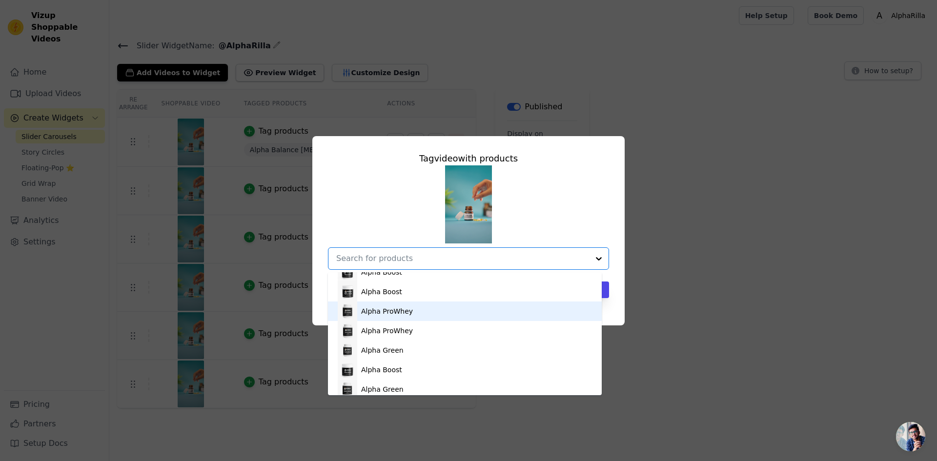
click at [347, 310] on img at bounding box center [348, 311] width 20 height 20
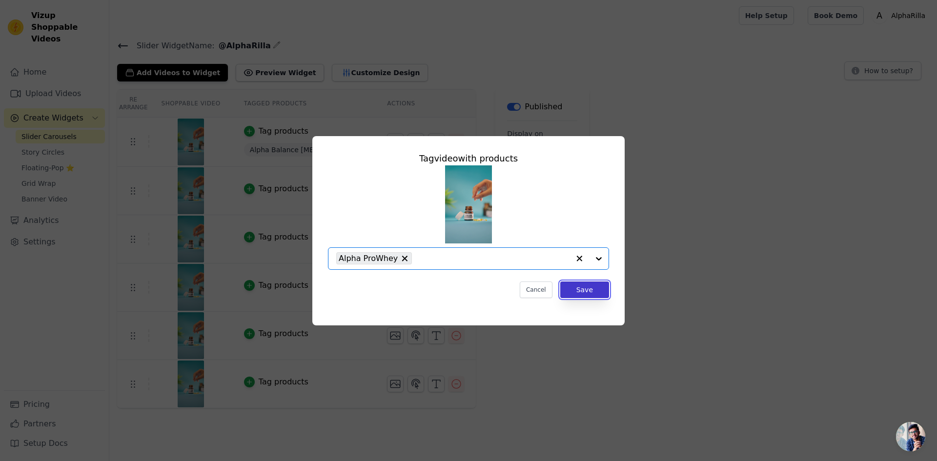
click at [575, 293] on button "Save" at bounding box center [584, 289] width 49 height 17
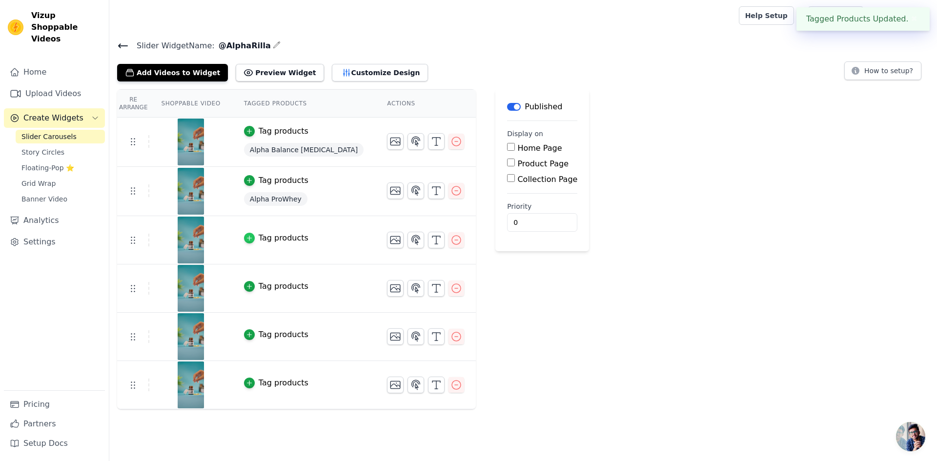
click at [246, 237] on icon "button" at bounding box center [249, 238] width 7 height 7
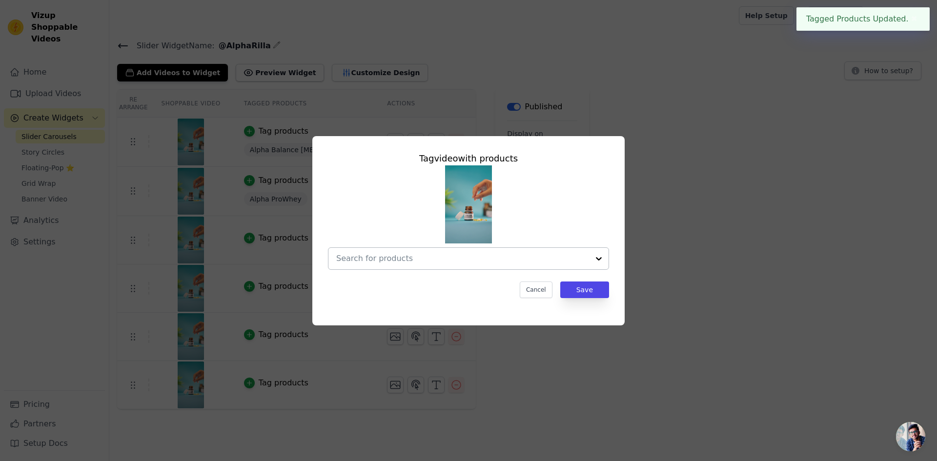
click at [512, 257] on input "text" at bounding box center [462, 259] width 253 height 12
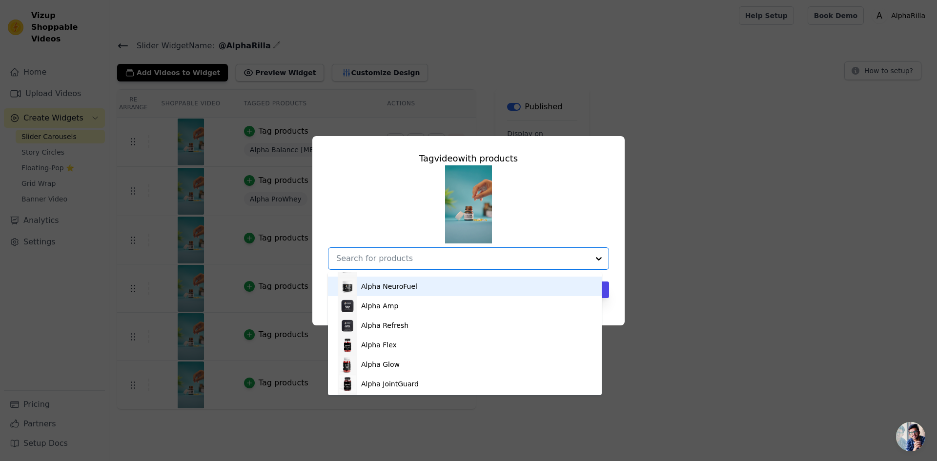
scroll to position [524, 0]
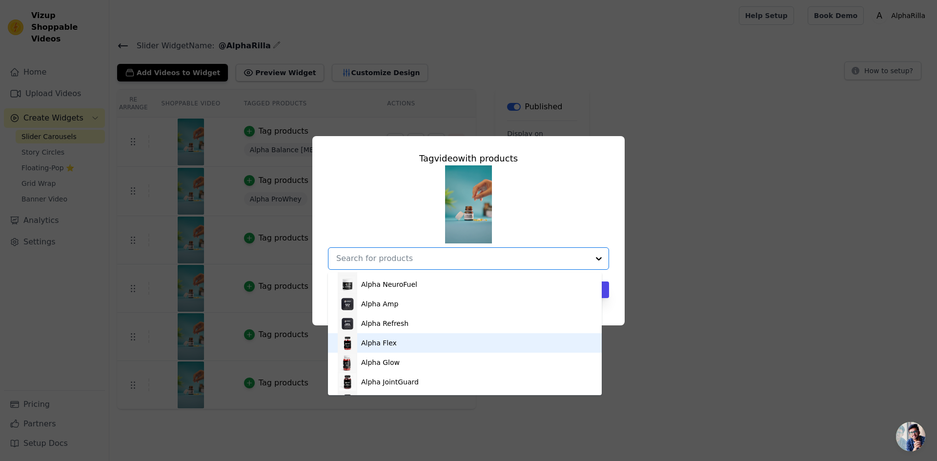
click at [376, 343] on div "Alpha Flex" at bounding box center [379, 343] width 36 height 10
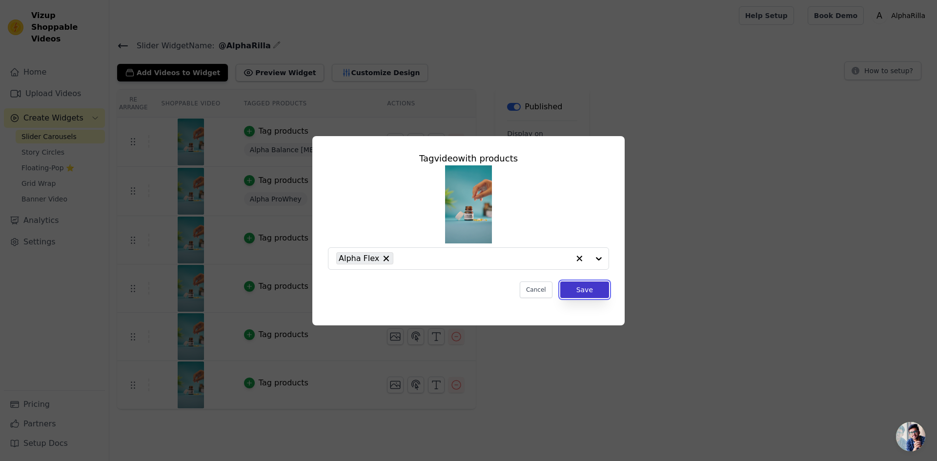
click at [574, 284] on button "Save" at bounding box center [584, 289] width 49 height 17
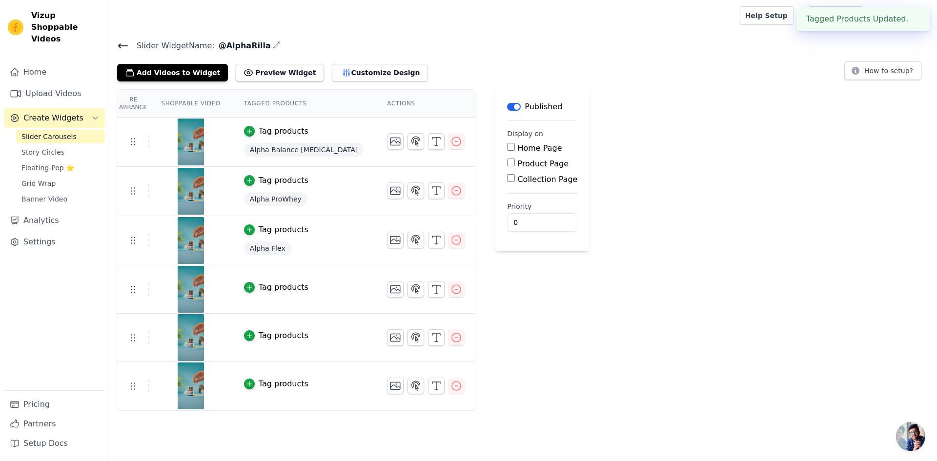
click at [270, 288] on div "Tag products" at bounding box center [284, 287] width 50 height 12
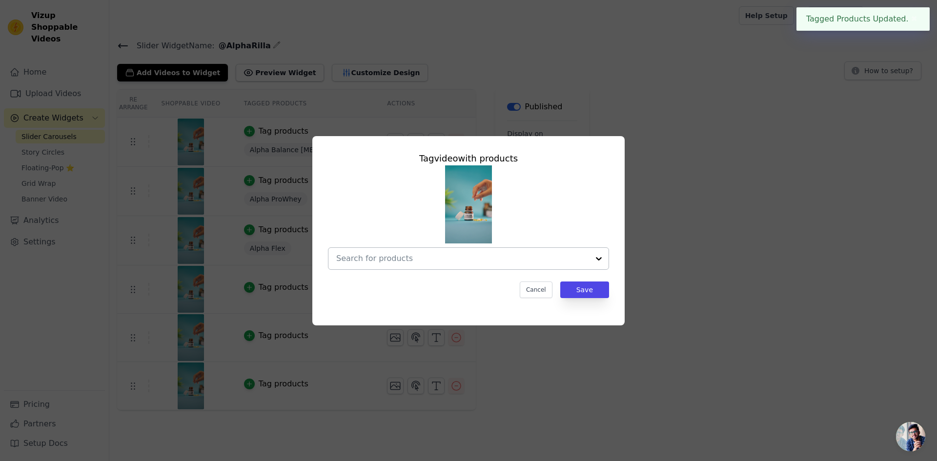
click at [412, 261] on input "text" at bounding box center [462, 259] width 253 height 12
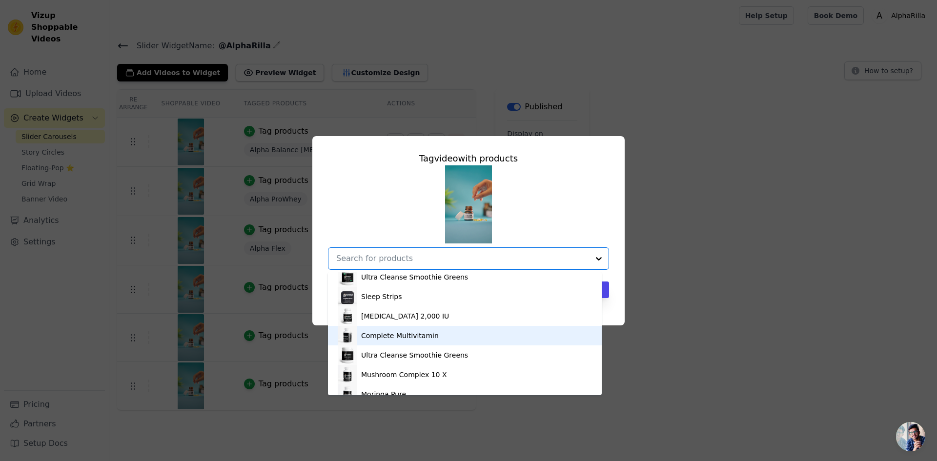
scroll to position [732, 0]
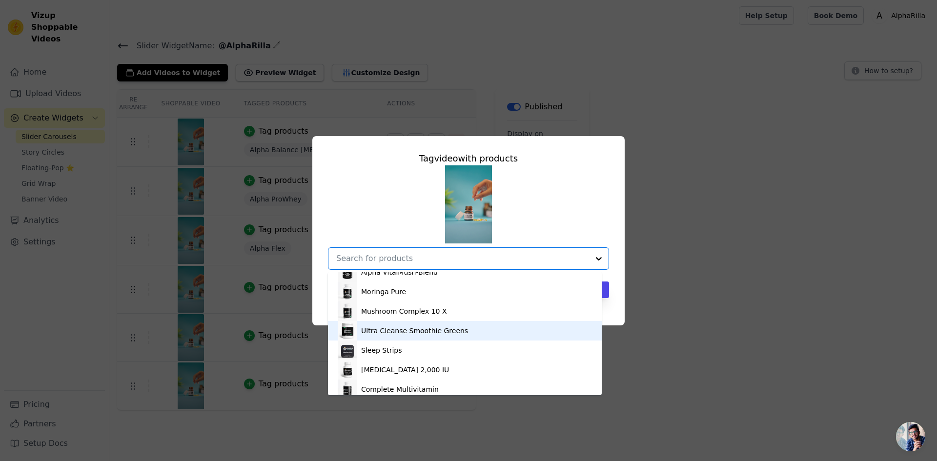
click at [385, 326] on div "Ultra Cleanse Smoothie Greens" at bounding box center [414, 331] width 107 height 10
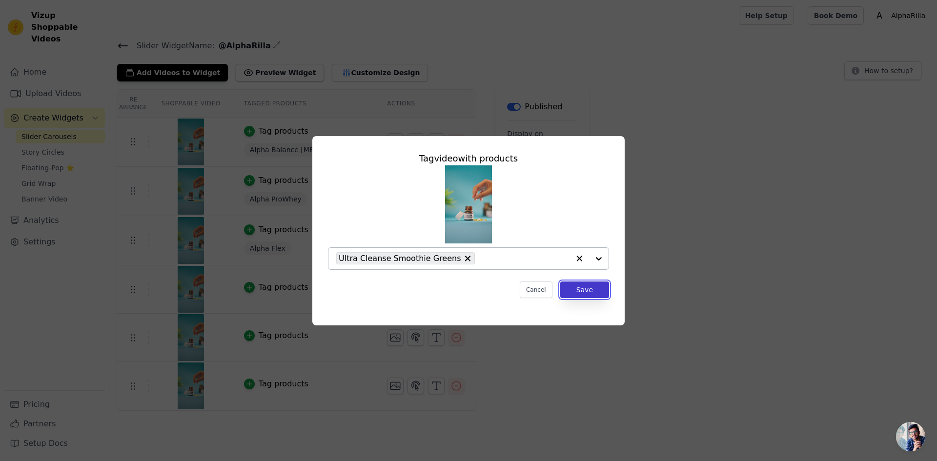
click at [576, 289] on button "Save" at bounding box center [584, 289] width 49 height 17
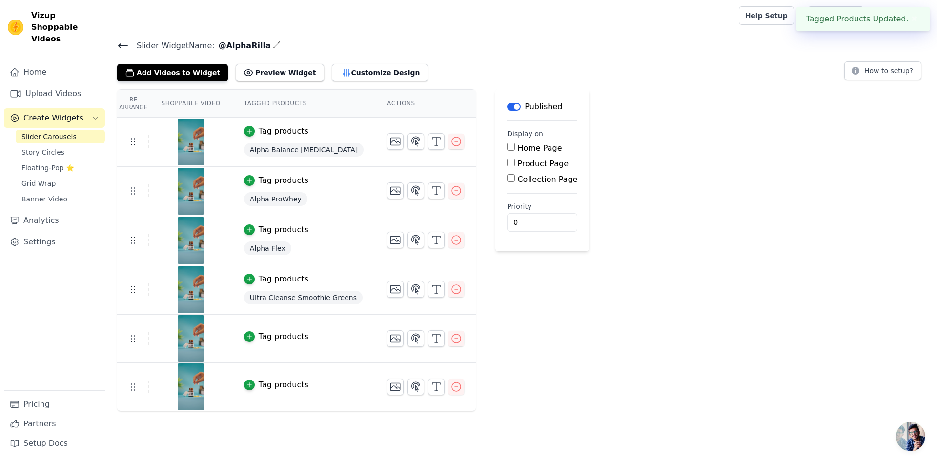
click at [266, 333] on div "Tag products" at bounding box center [284, 337] width 50 height 12
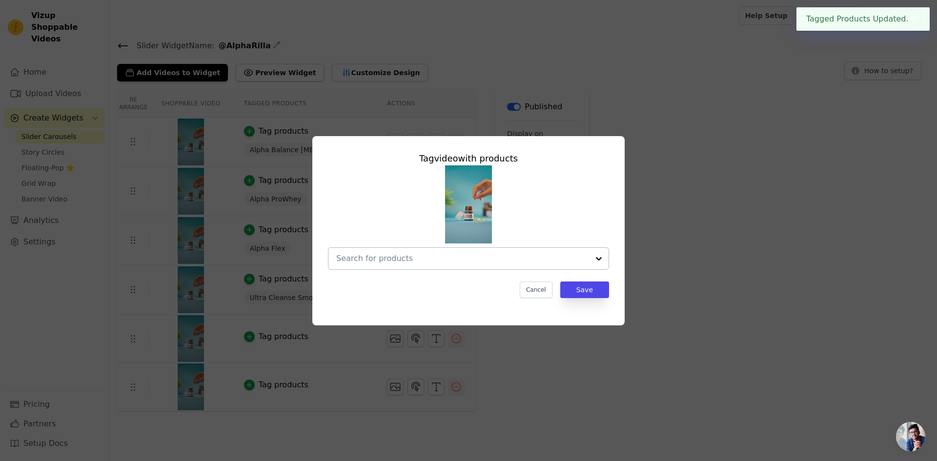
click at [426, 261] on input "text" at bounding box center [462, 259] width 253 height 12
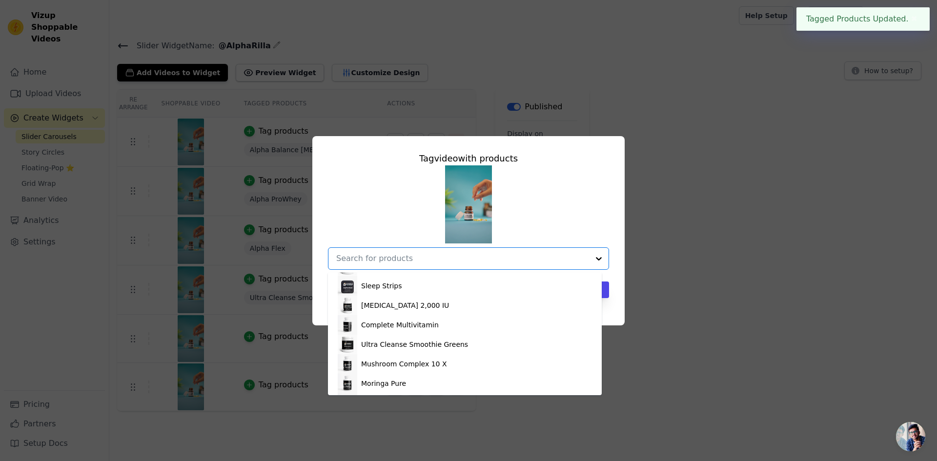
scroll to position [895, 0]
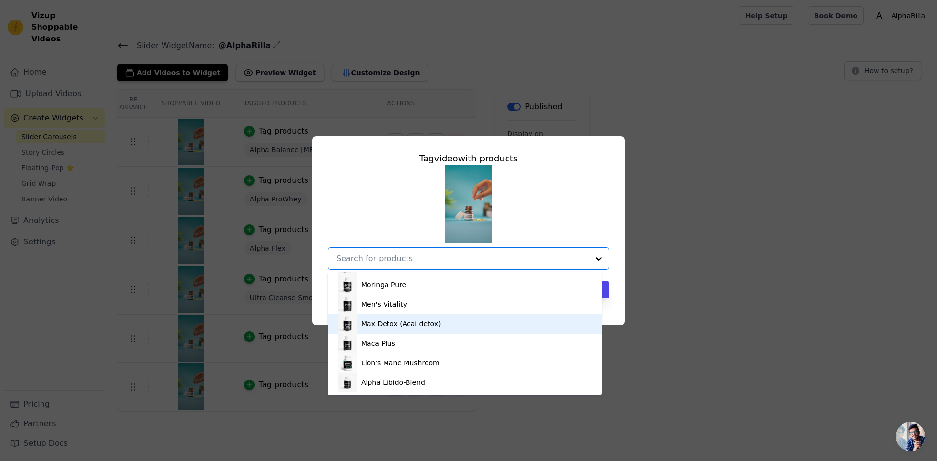
click at [379, 329] on div "Max Detox (Acai detox)" at bounding box center [465, 324] width 254 height 20
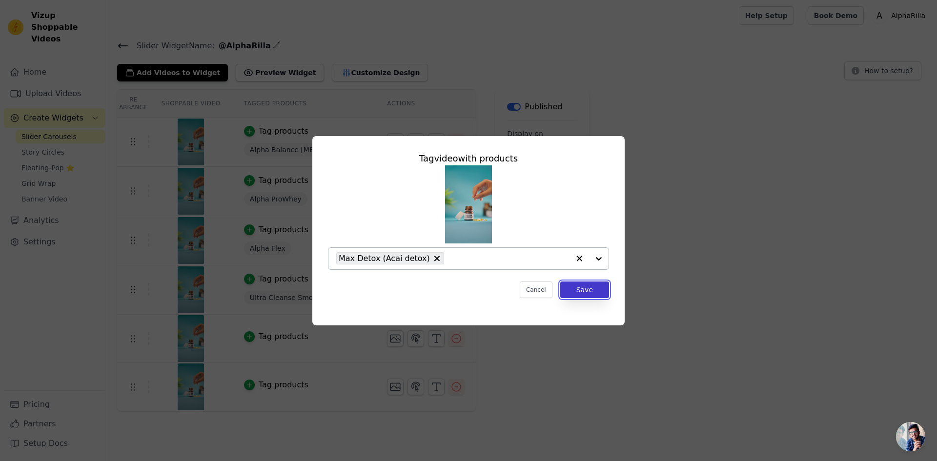
click at [585, 294] on button "Save" at bounding box center [584, 289] width 49 height 17
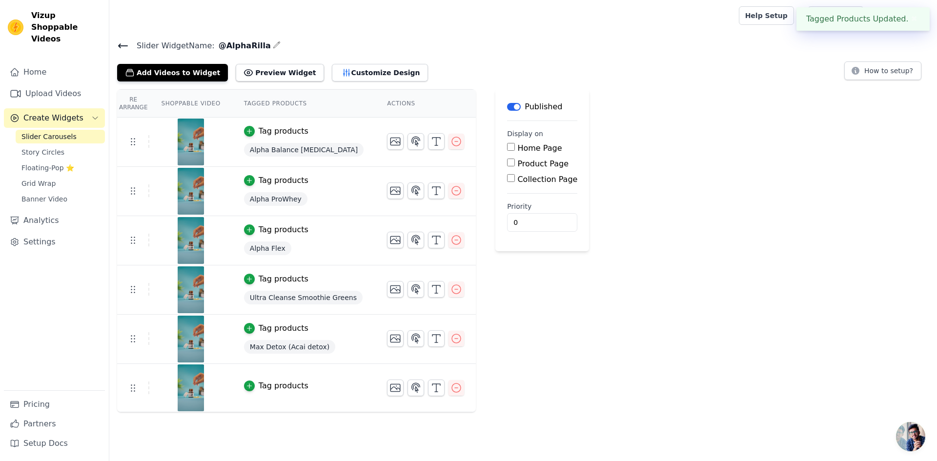
click at [259, 389] on div "Tag products" at bounding box center [284, 386] width 50 height 12
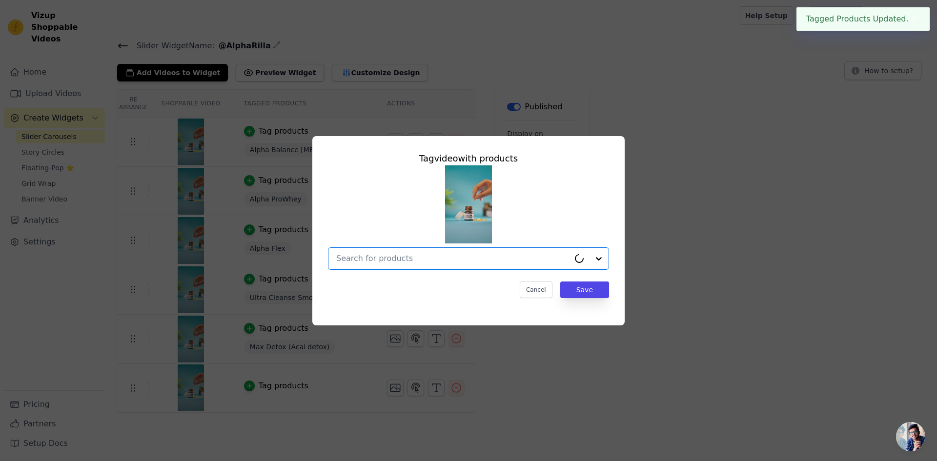
click at [428, 254] on input "text" at bounding box center [452, 259] width 233 height 12
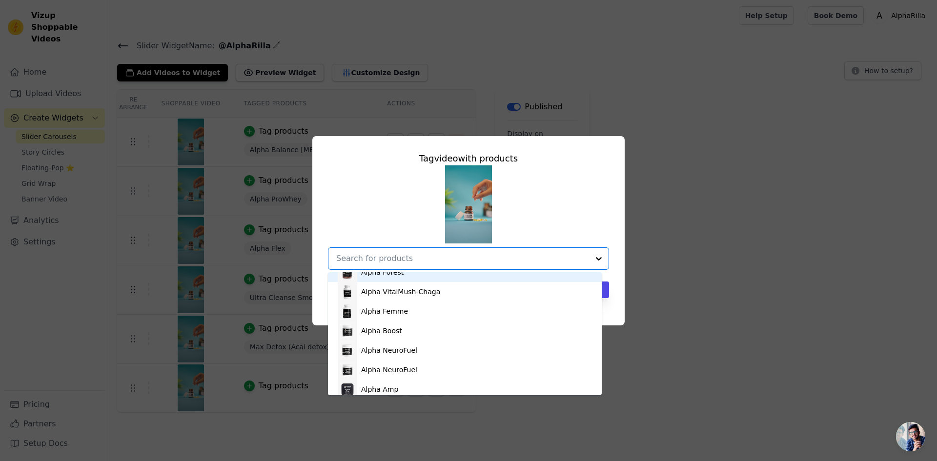
scroll to position [488, 0]
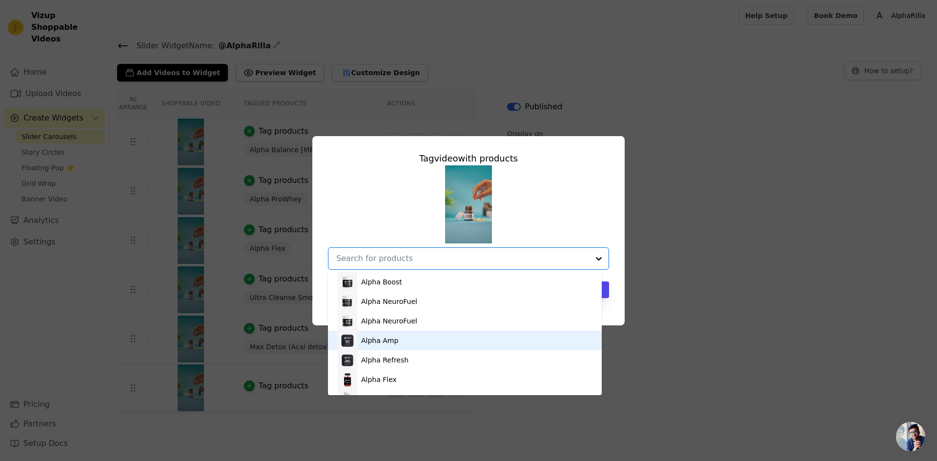
click at [400, 343] on div "Alpha Amp" at bounding box center [465, 341] width 254 height 20
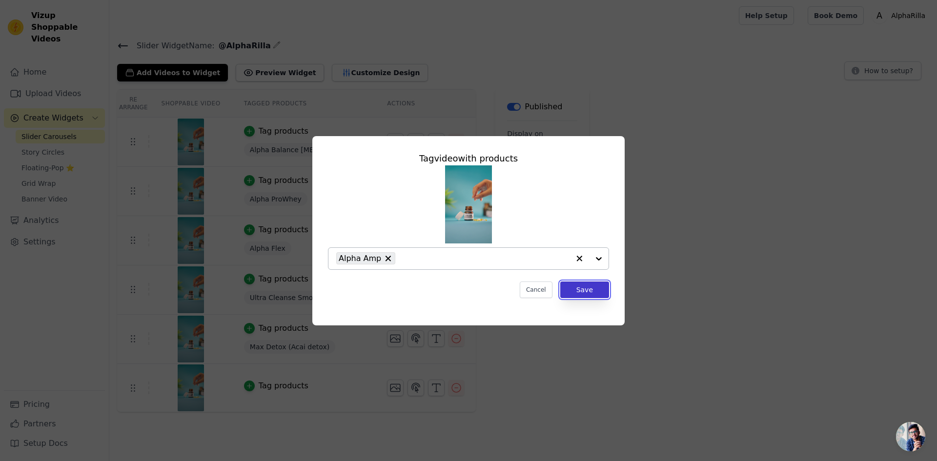
click at [593, 287] on button "Save" at bounding box center [584, 289] width 49 height 17
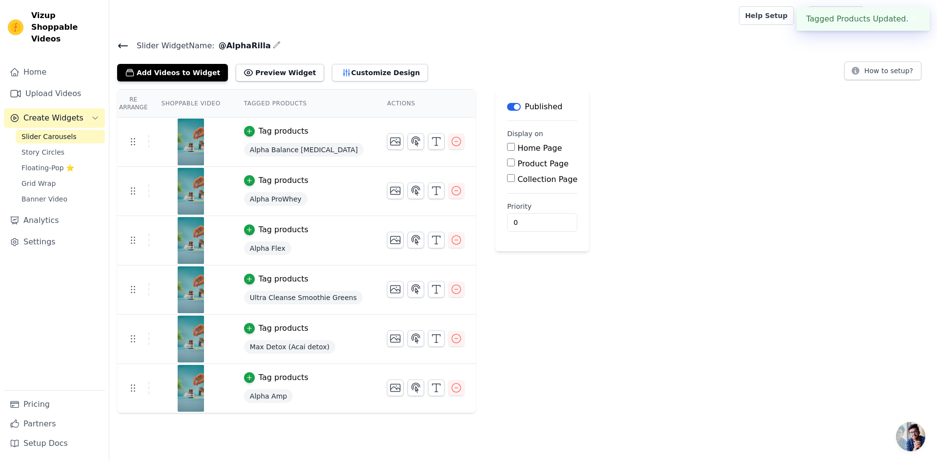
click at [451, 84] on div "Slider Widget Name: @AlphaRilla Add Videos to Widget Preview Widget Customize D…" at bounding box center [522, 226] width 827 height 374
click at [435, 52] on div "Slider Widget Name: @AlphaRilla Add Videos to Widget Preview Widget Customize D…" at bounding box center [522, 60] width 827 height 42
click at [339, 73] on button "Customize Design" at bounding box center [380, 73] width 96 height 18
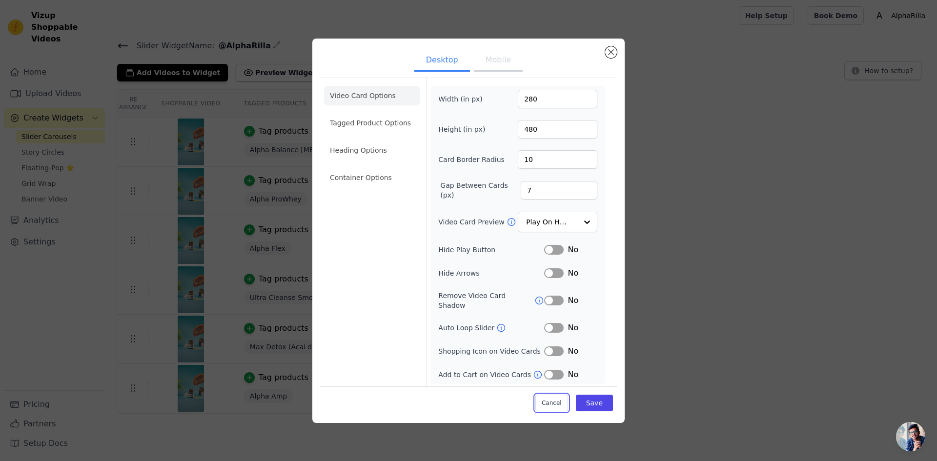
click at [557, 400] on button "Cancel" at bounding box center [551, 403] width 33 height 17
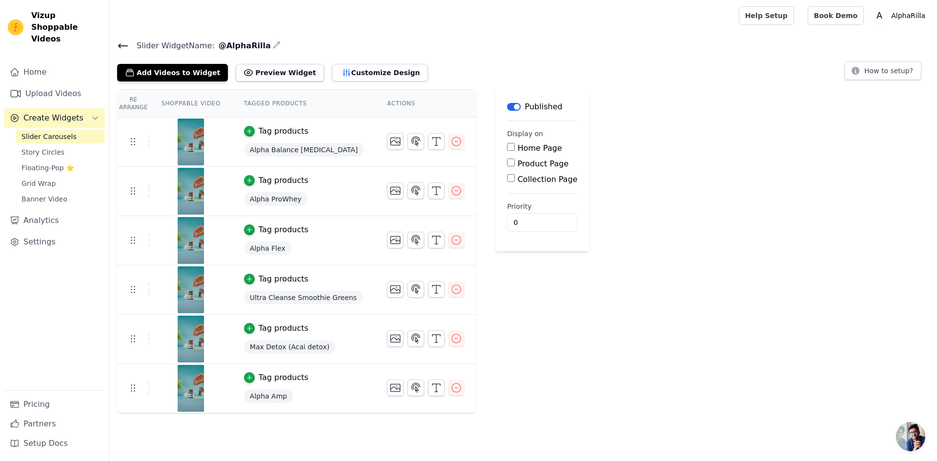
click at [491, 57] on div "Slider Widget Name: @AlphaRilla Add Videos to Widget Preview Widget Customize D…" at bounding box center [522, 60] width 827 height 42
